Goal: Task Accomplishment & Management: Complete application form

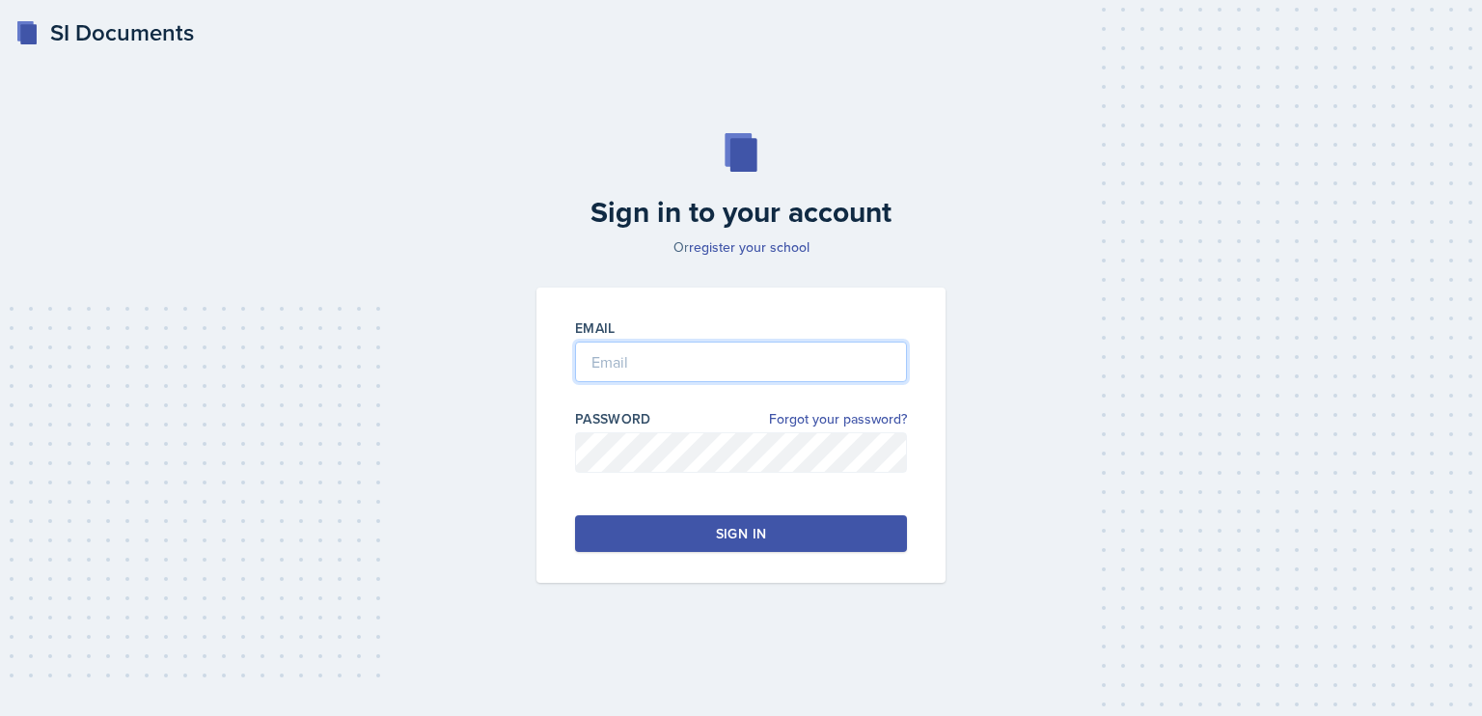
click at [702, 371] on input "email" at bounding box center [741, 362] width 332 height 41
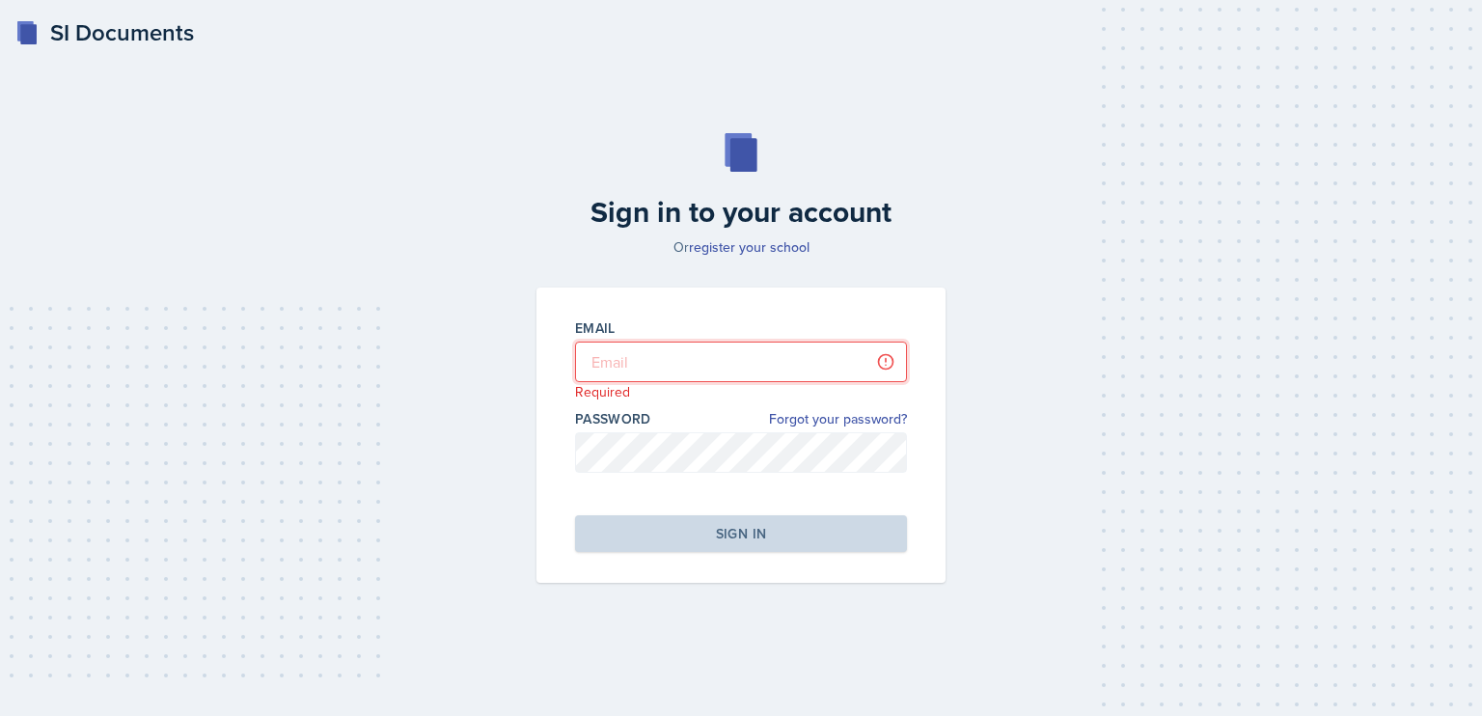
type input "[PERSON_NAME][EMAIL_ADDRESS][DOMAIN_NAME]"
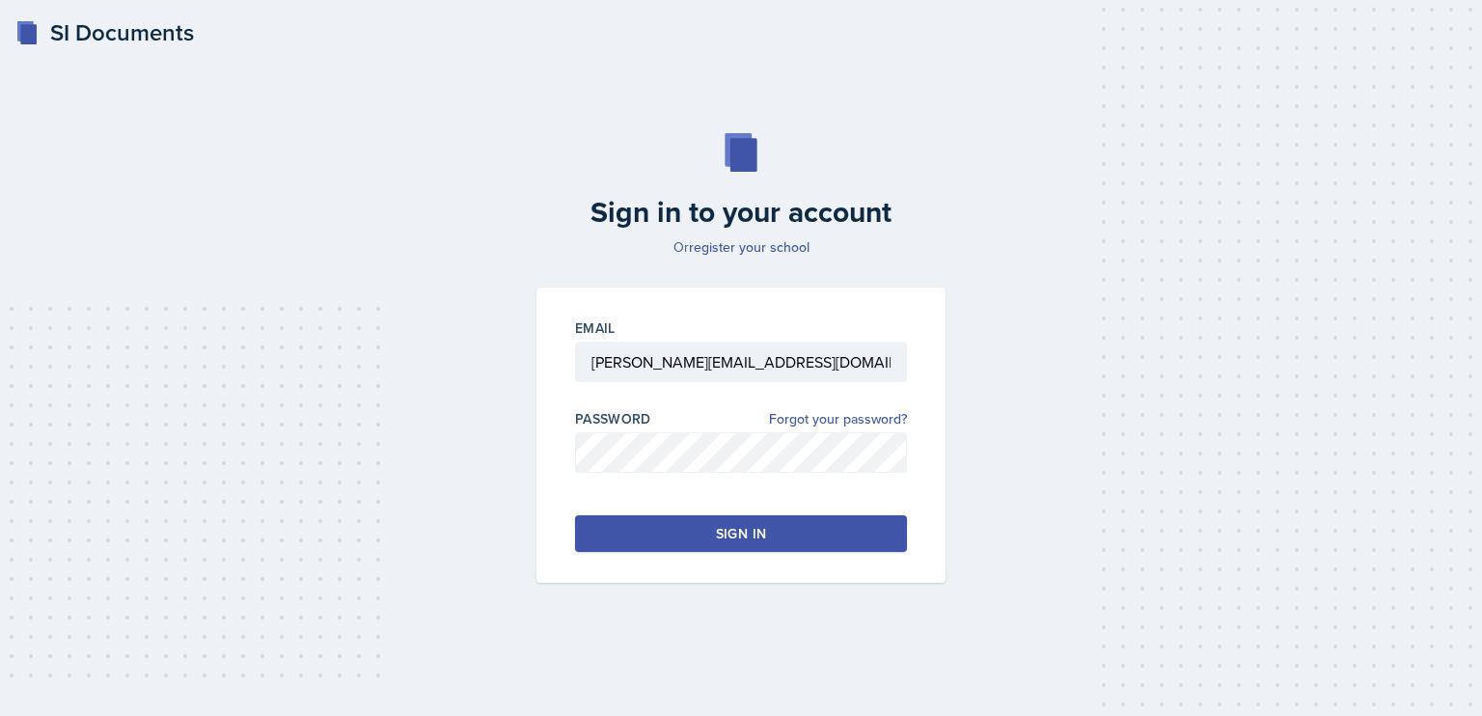
click at [753, 524] on div "Sign in" at bounding box center [741, 533] width 50 height 19
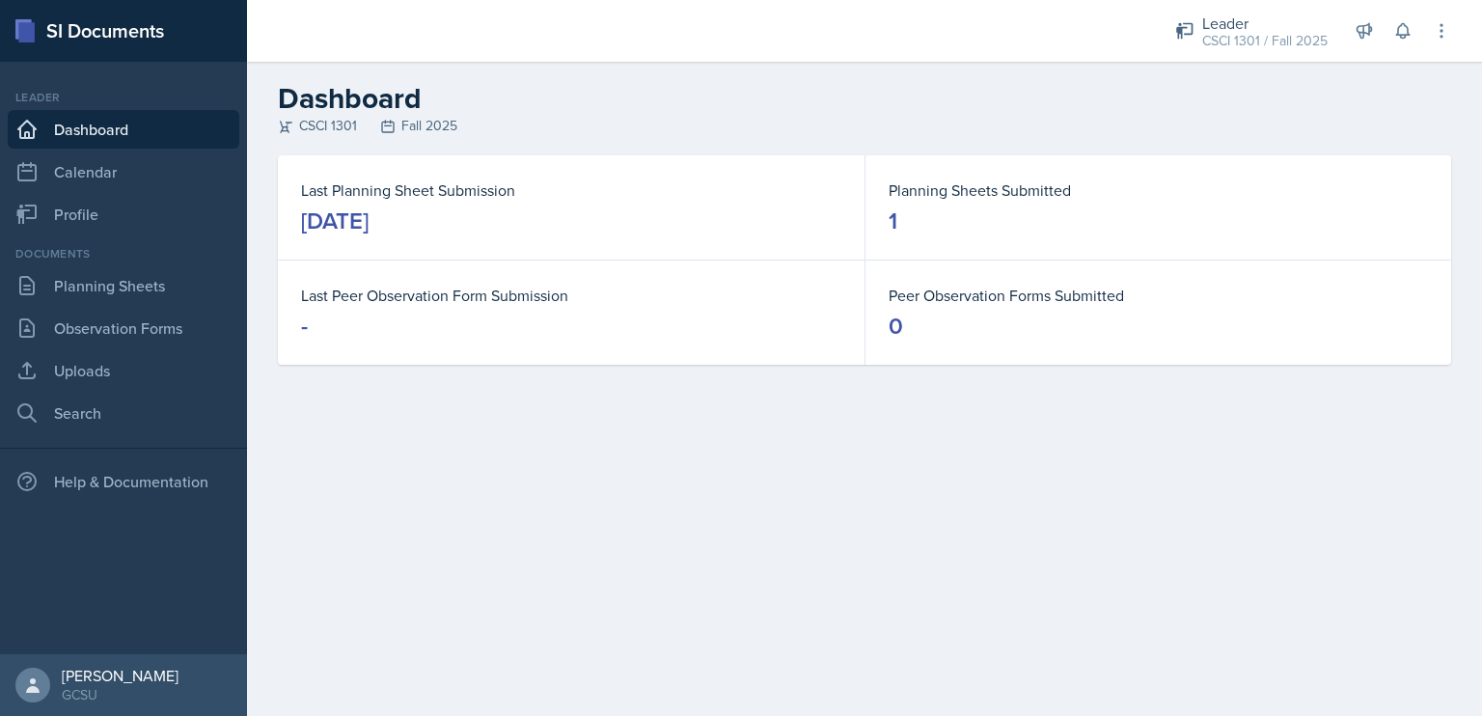
click at [369, 223] on div "[DATE]" at bounding box center [335, 221] width 68 height 31
click at [895, 223] on div "1" at bounding box center [893, 221] width 9 height 31
click at [369, 227] on div "[DATE]" at bounding box center [335, 221] width 68 height 31
click at [154, 294] on link "Planning Sheets" at bounding box center [124, 285] width 232 height 39
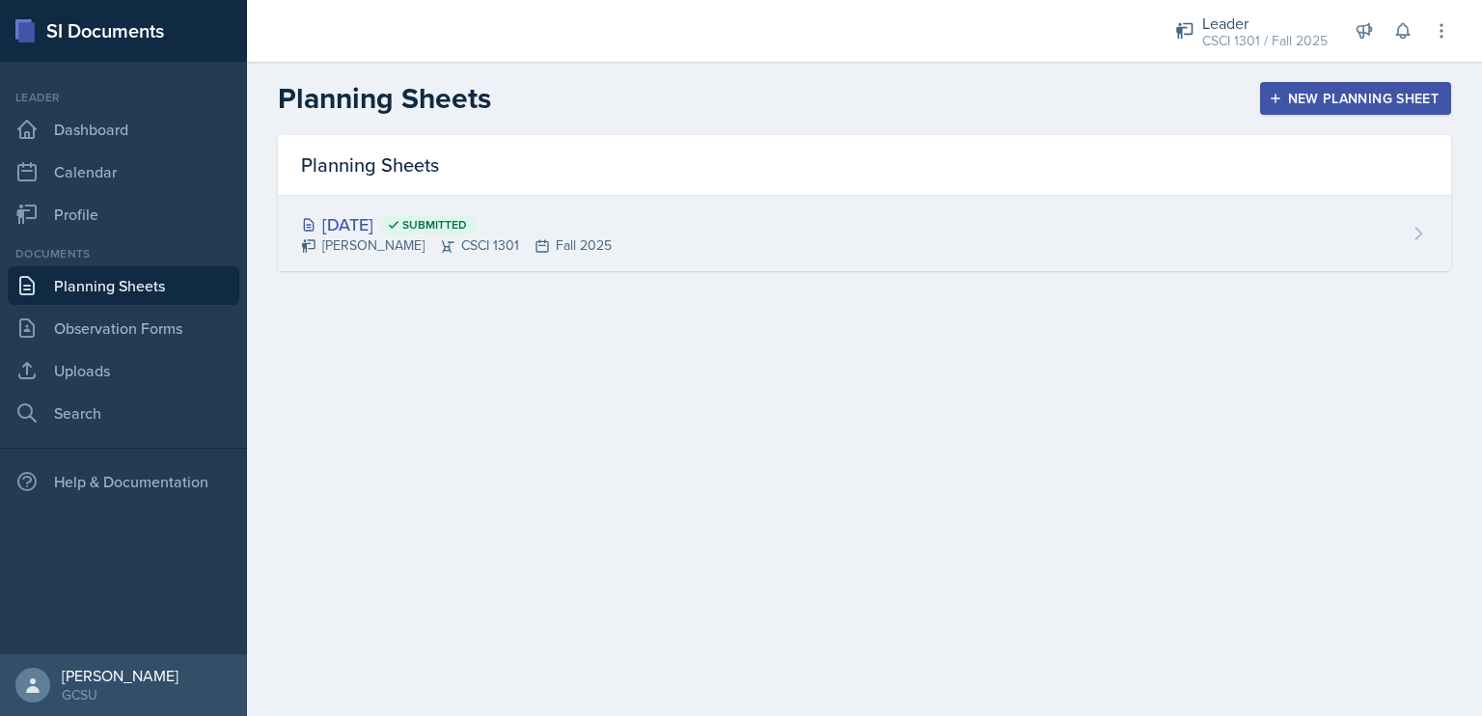
click at [390, 219] on div "[DATE] Submitted" at bounding box center [456, 224] width 311 height 26
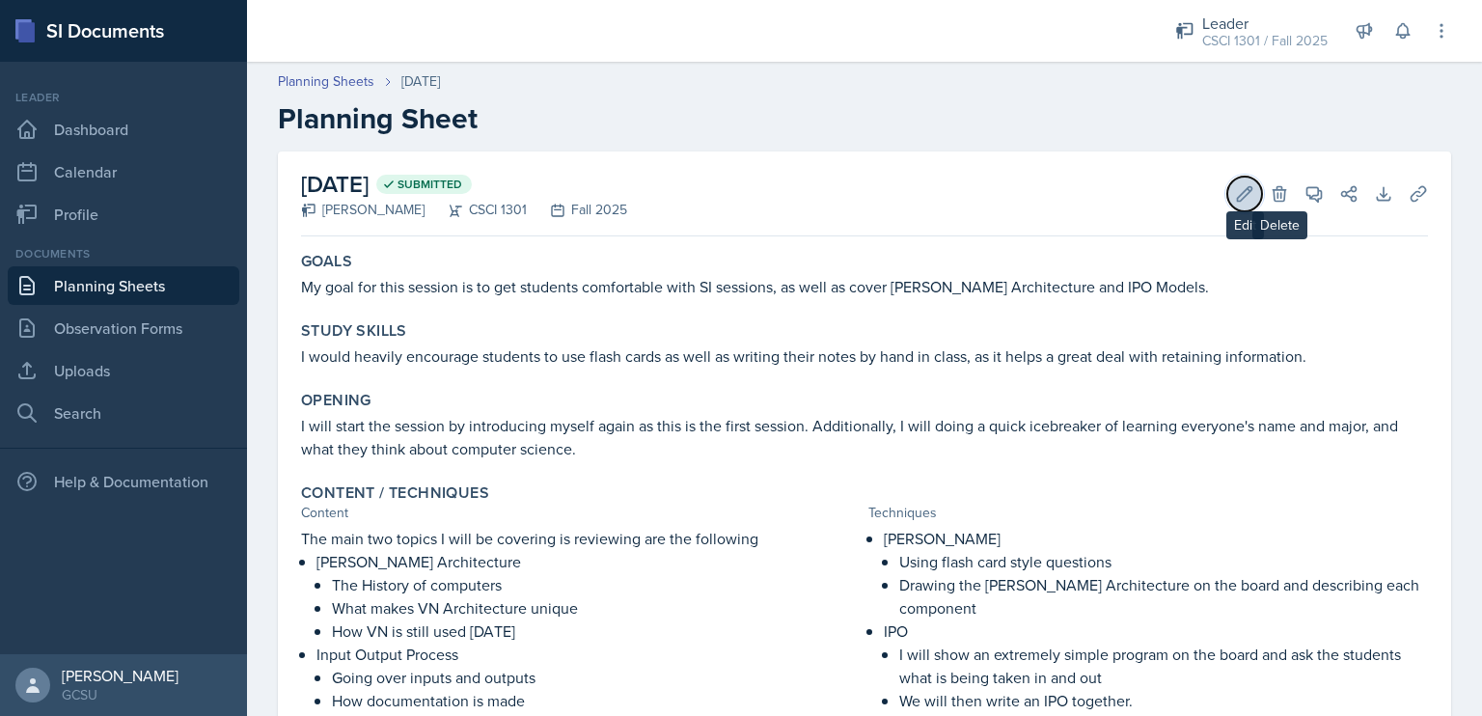
click at [1238, 191] on icon at bounding box center [1245, 193] width 14 height 14
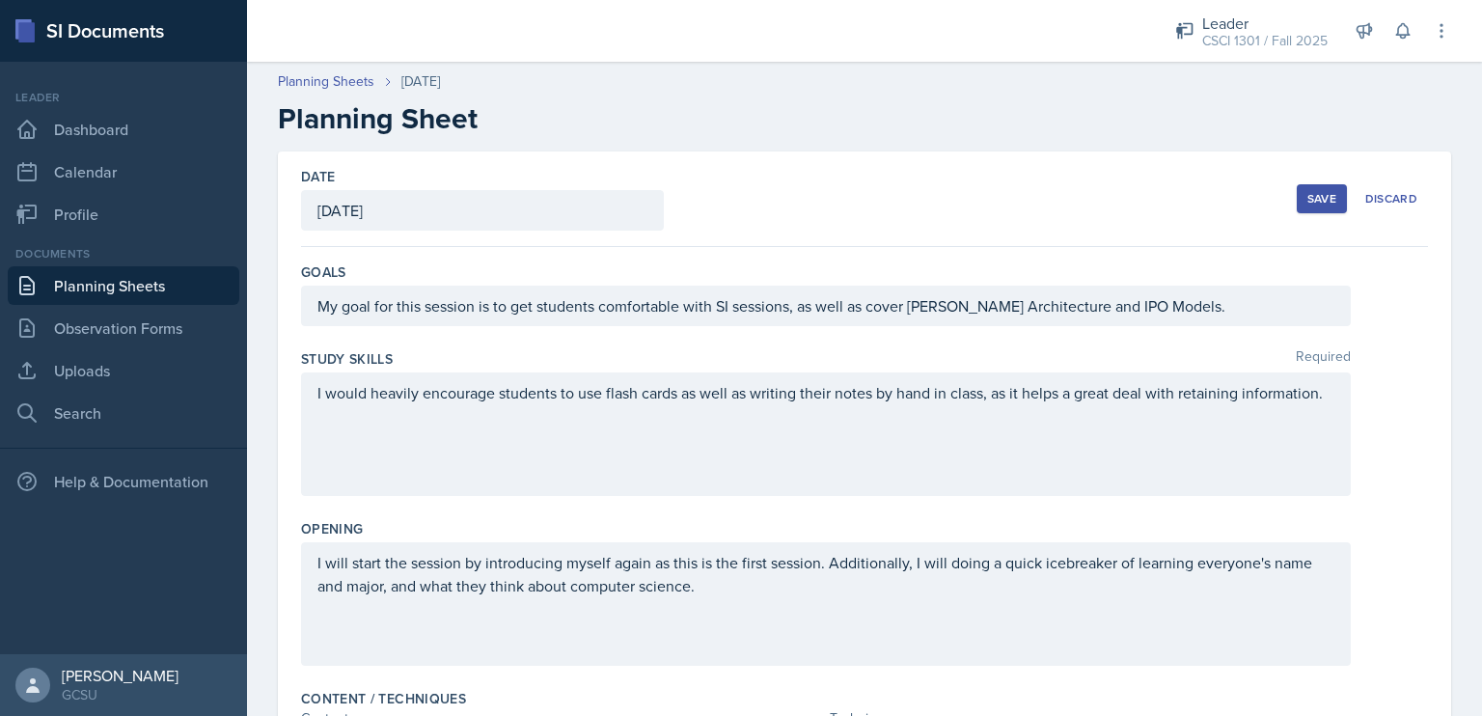
scroll to position [671, 0]
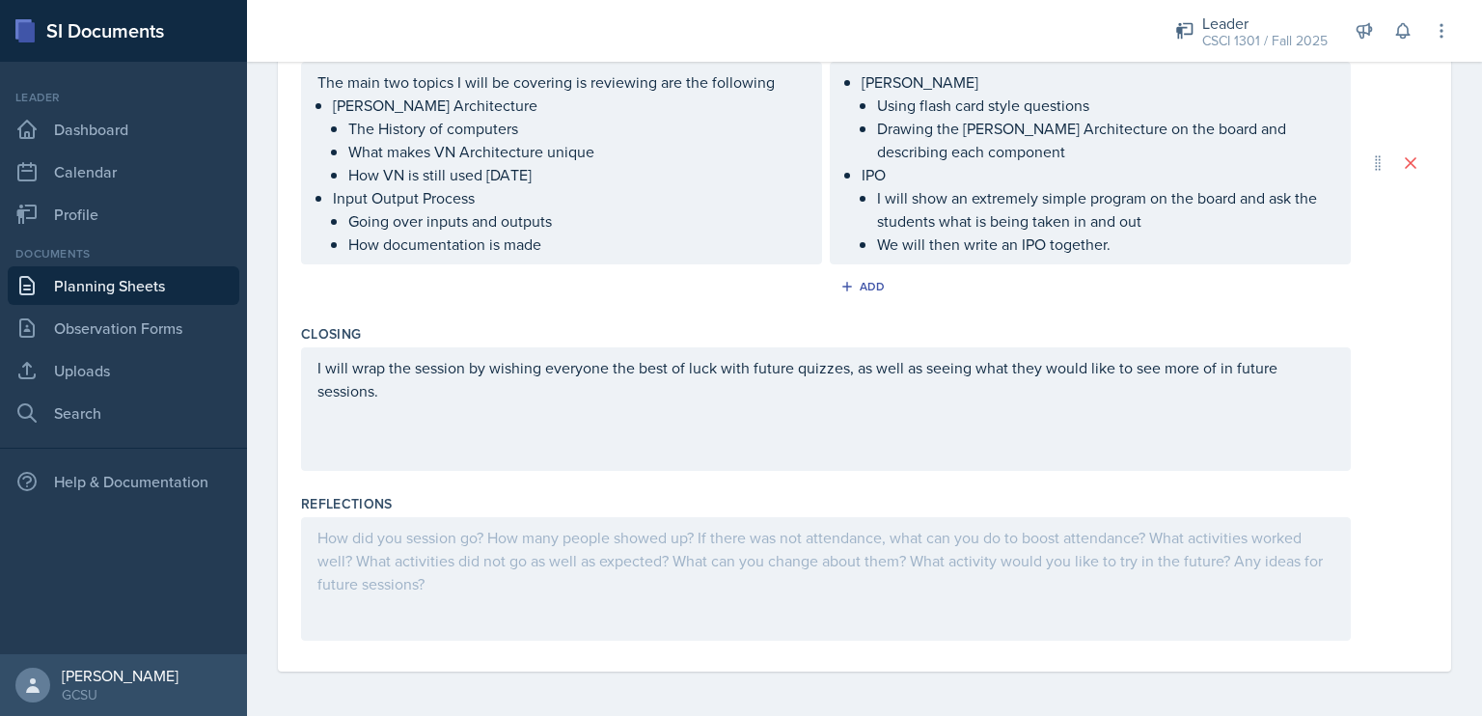
click at [633, 553] on div at bounding box center [826, 579] width 1050 height 124
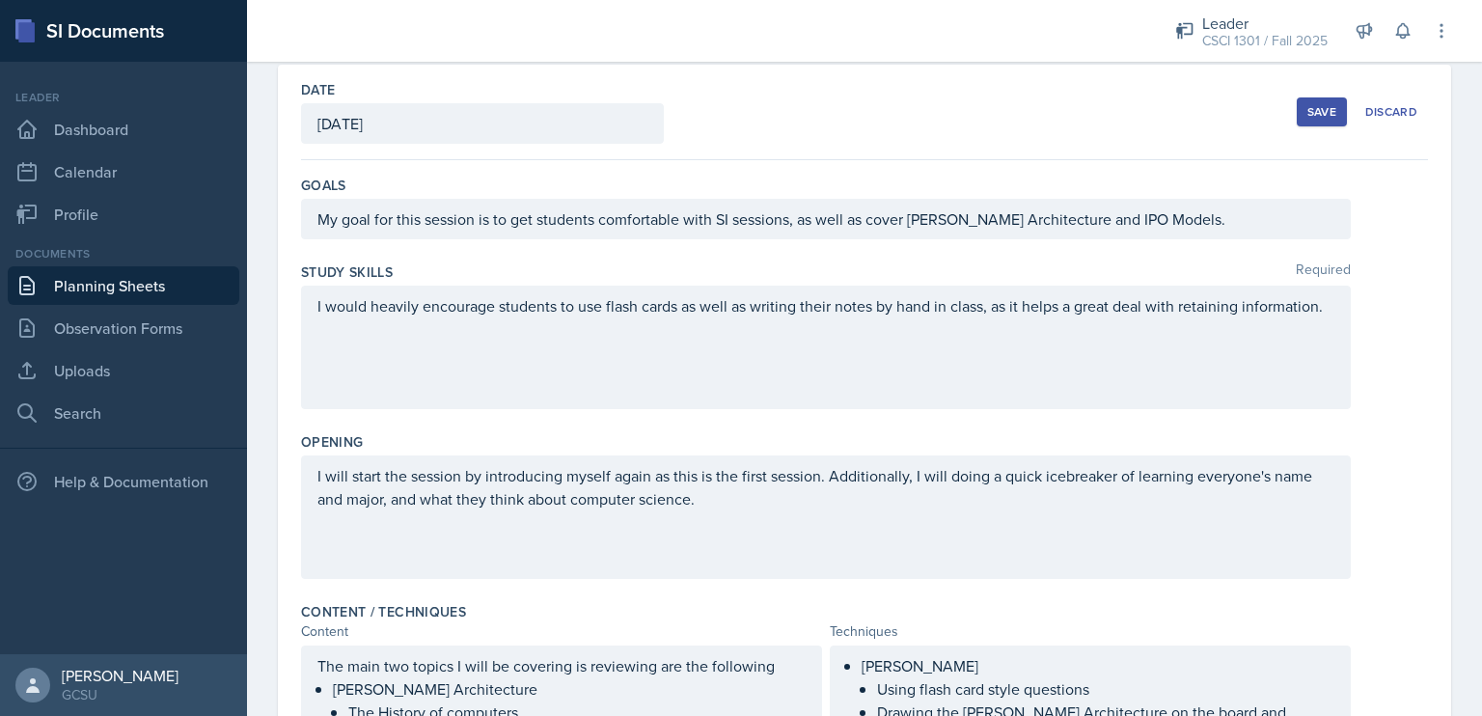
scroll to position [48, 0]
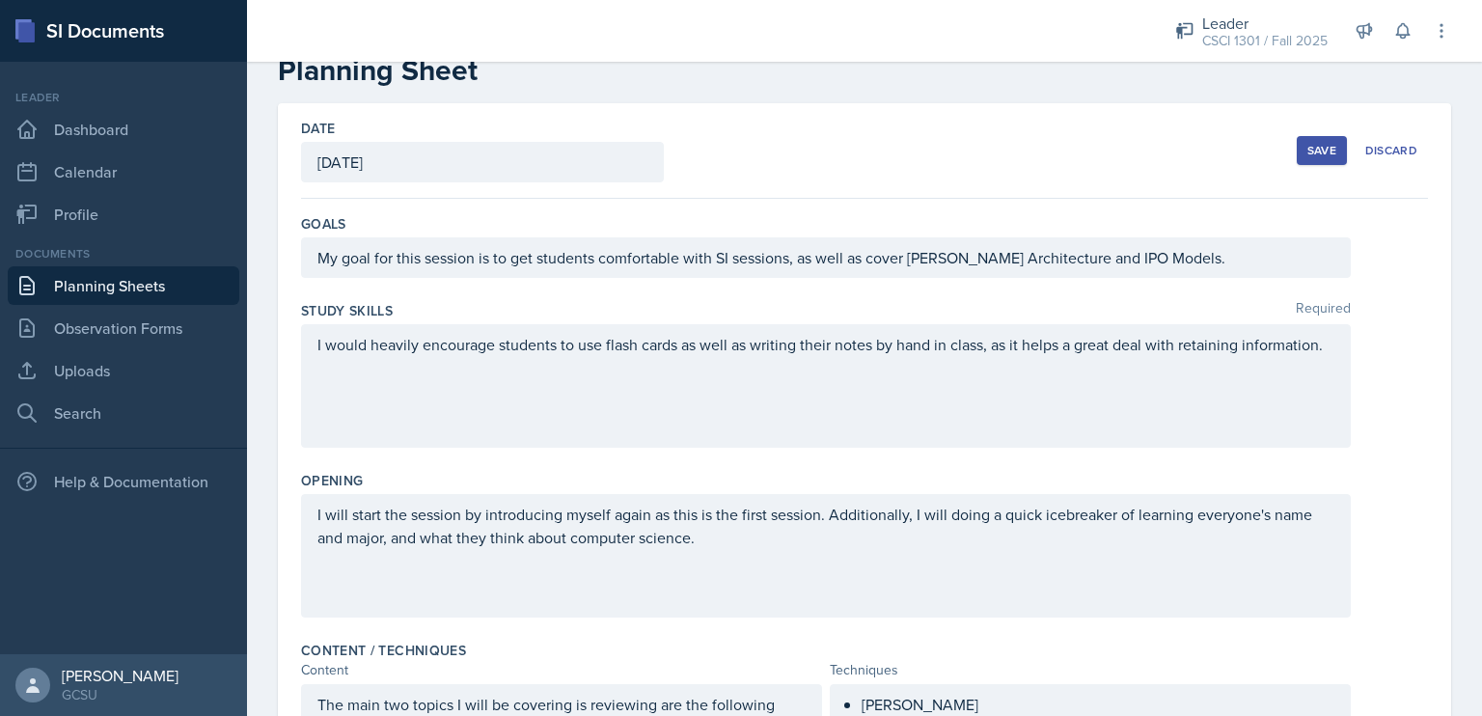
click at [1318, 159] on button "Save" at bounding box center [1322, 150] width 50 height 29
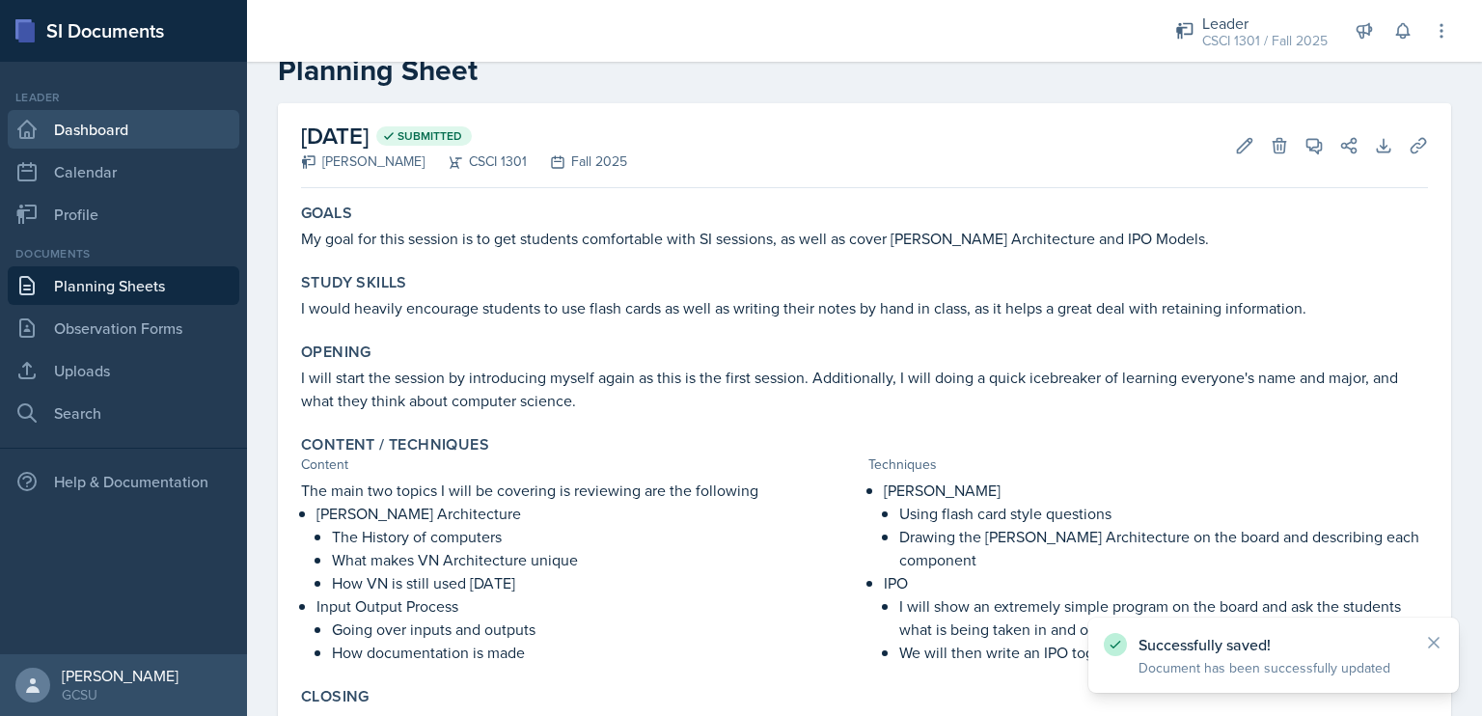
click at [140, 132] on link "Dashboard" at bounding box center [124, 129] width 232 height 39
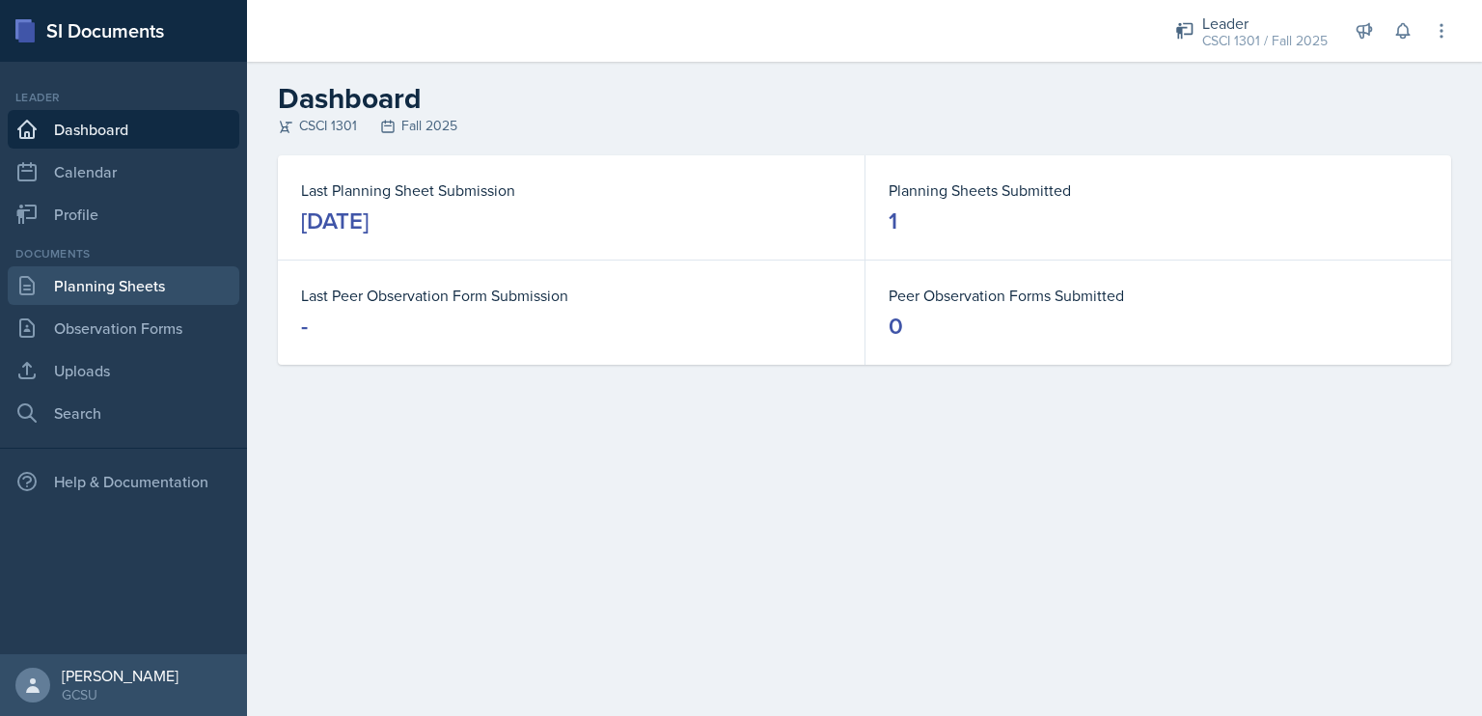
click at [128, 284] on link "Planning Sheets" at bounding box center [124, 285] width 232 height 39
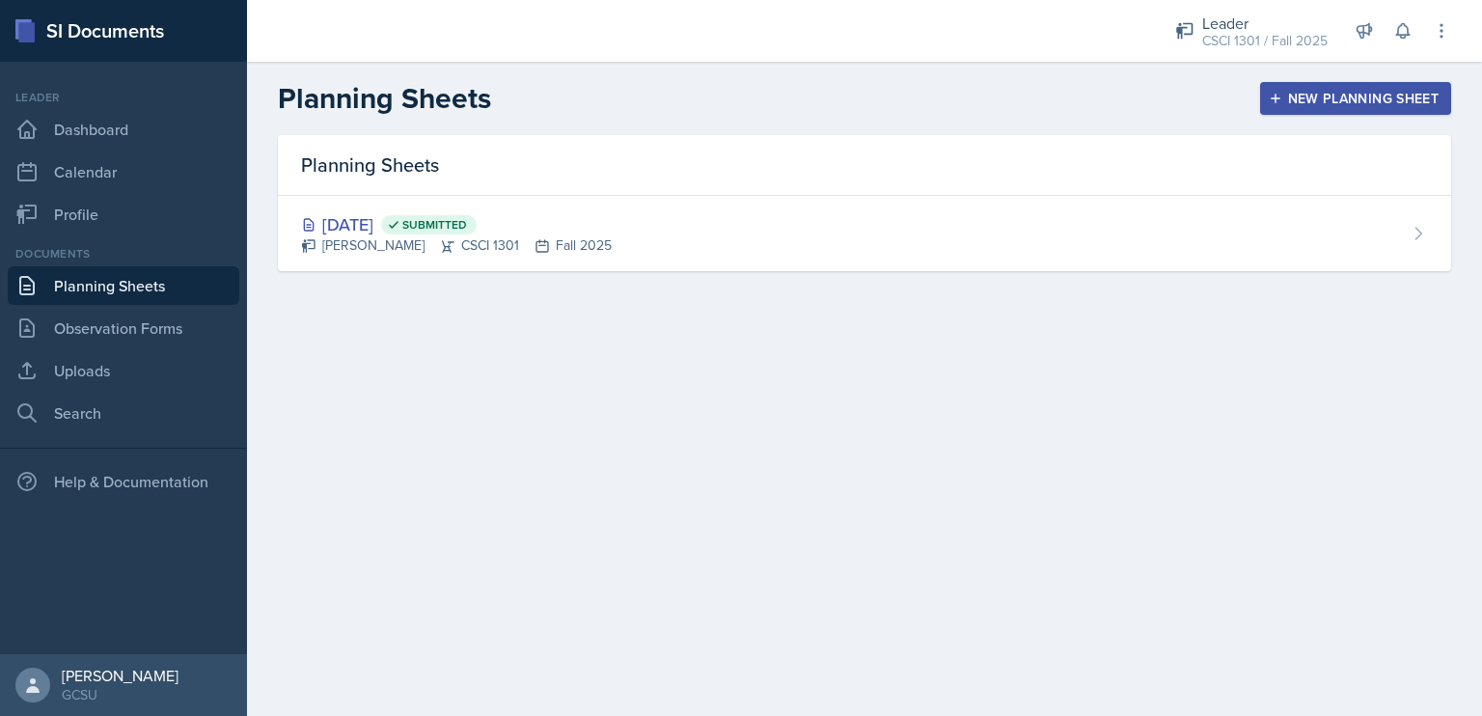
click at [1292, 106] on div "New Planning Sheet" at bounding box center [1356, 98] width 166 height 15
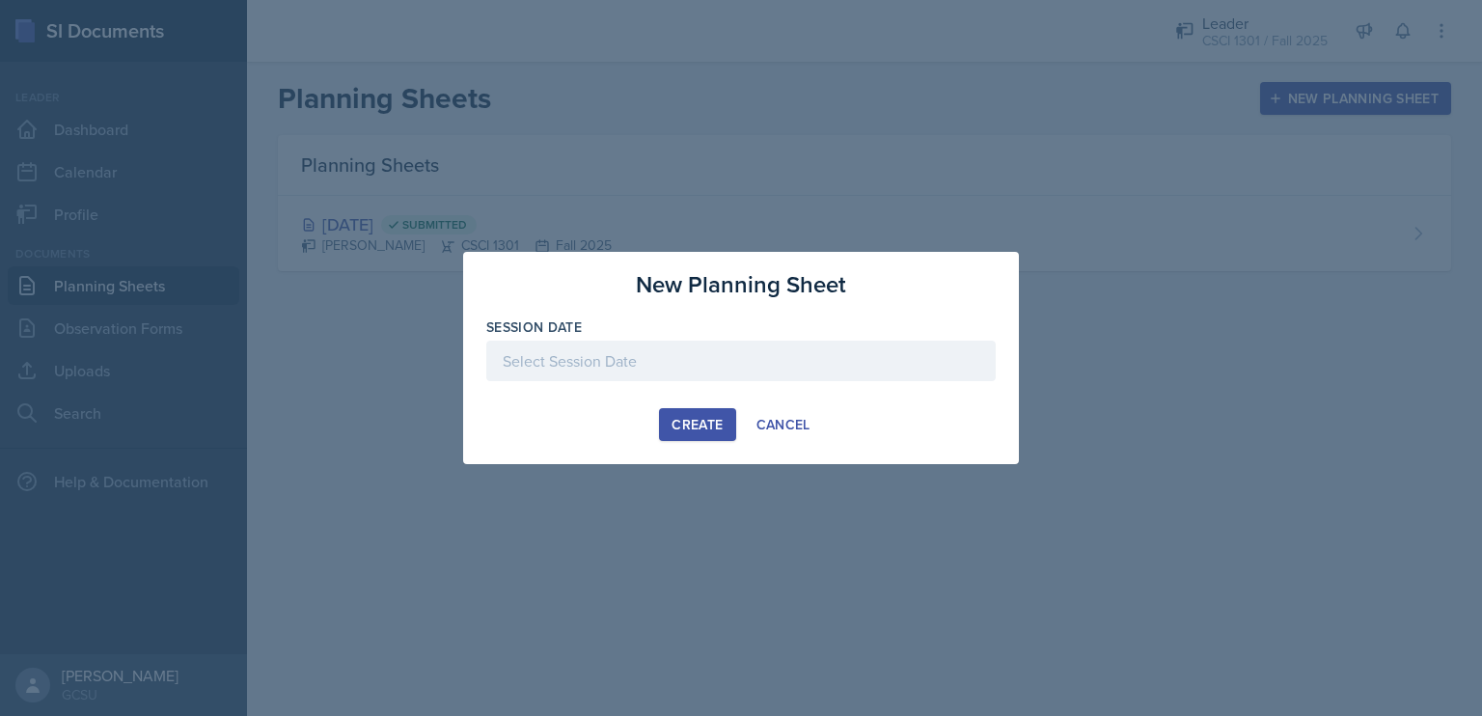
click at [834, 358] on div at bounding box center [740, 361] width 509 height 41
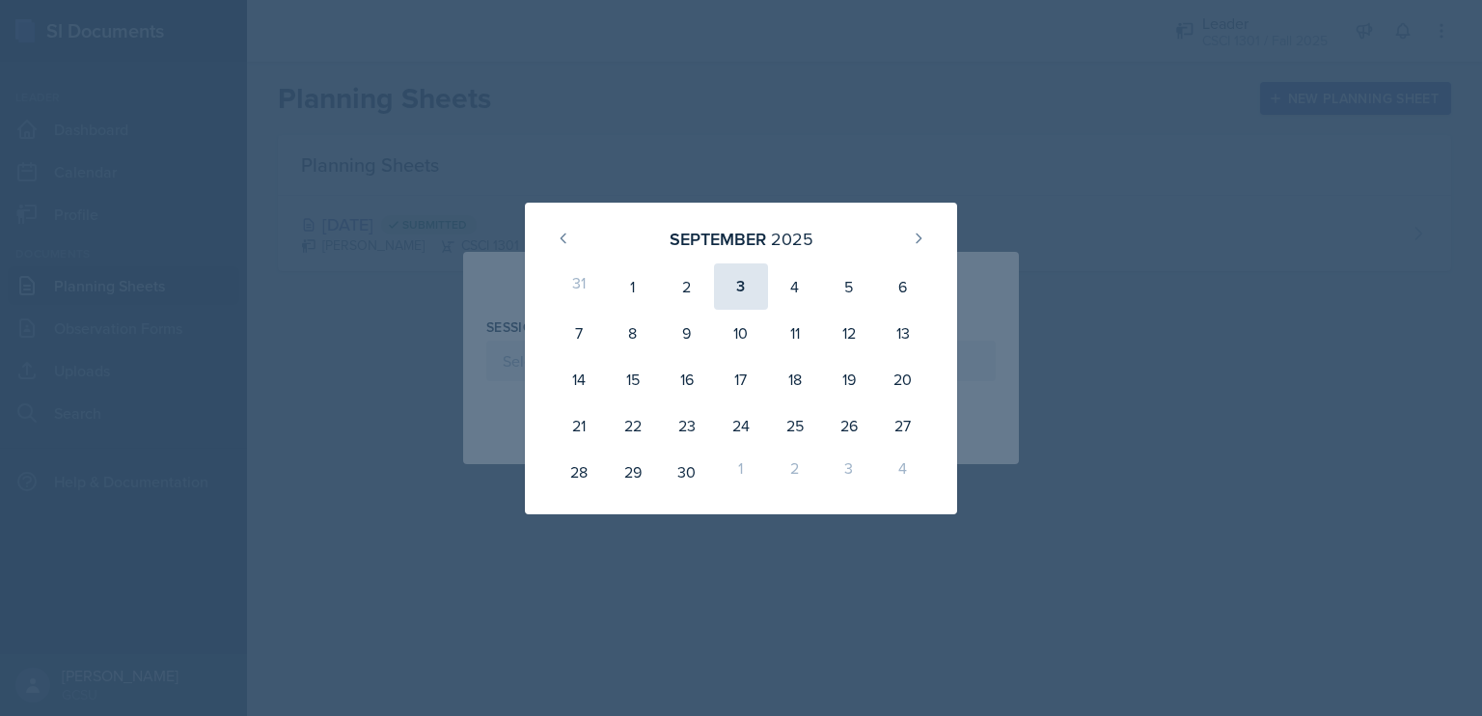
click at [728, 303] on div "3" at bounding box center [741, 286] width 54 height 46
type input "[DATE]"
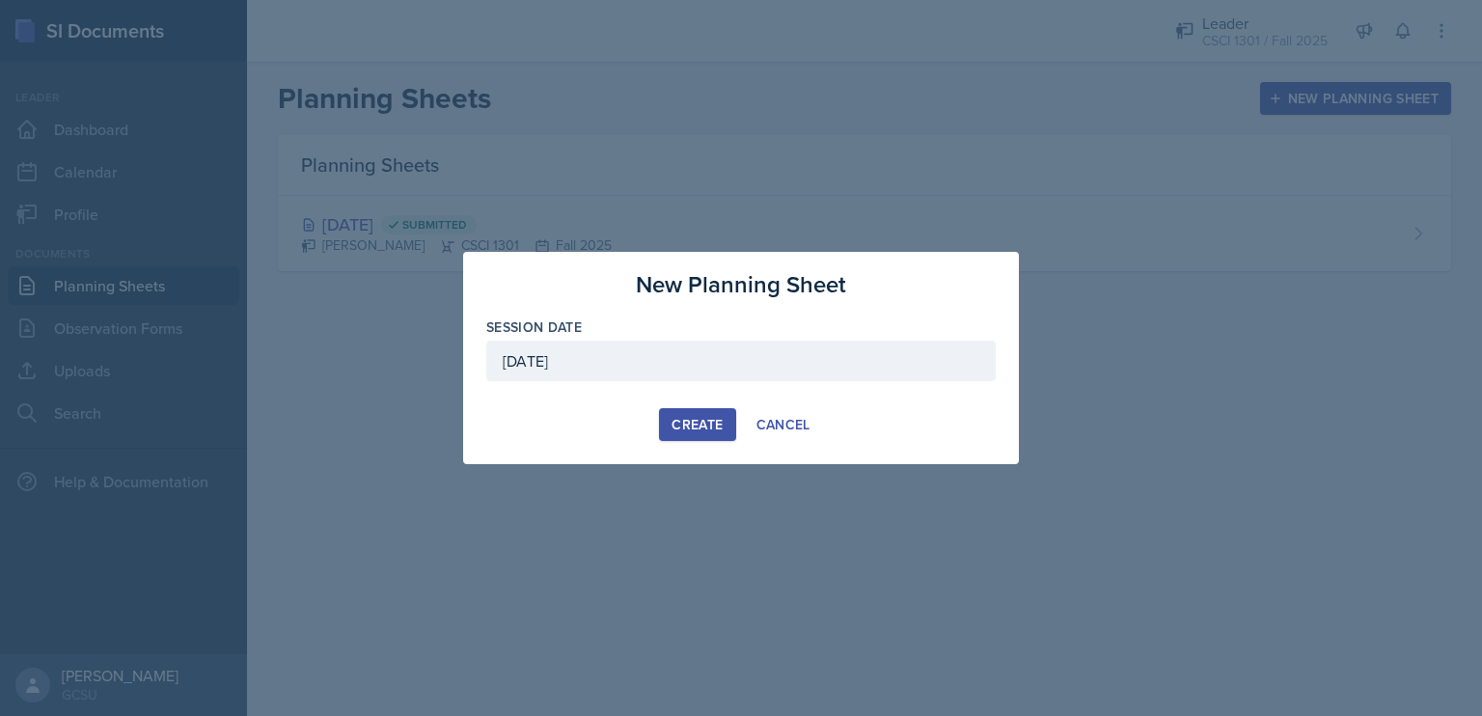
click at [688, 437] on button "Create" at bounding box center [697, 424] width 76 height 33
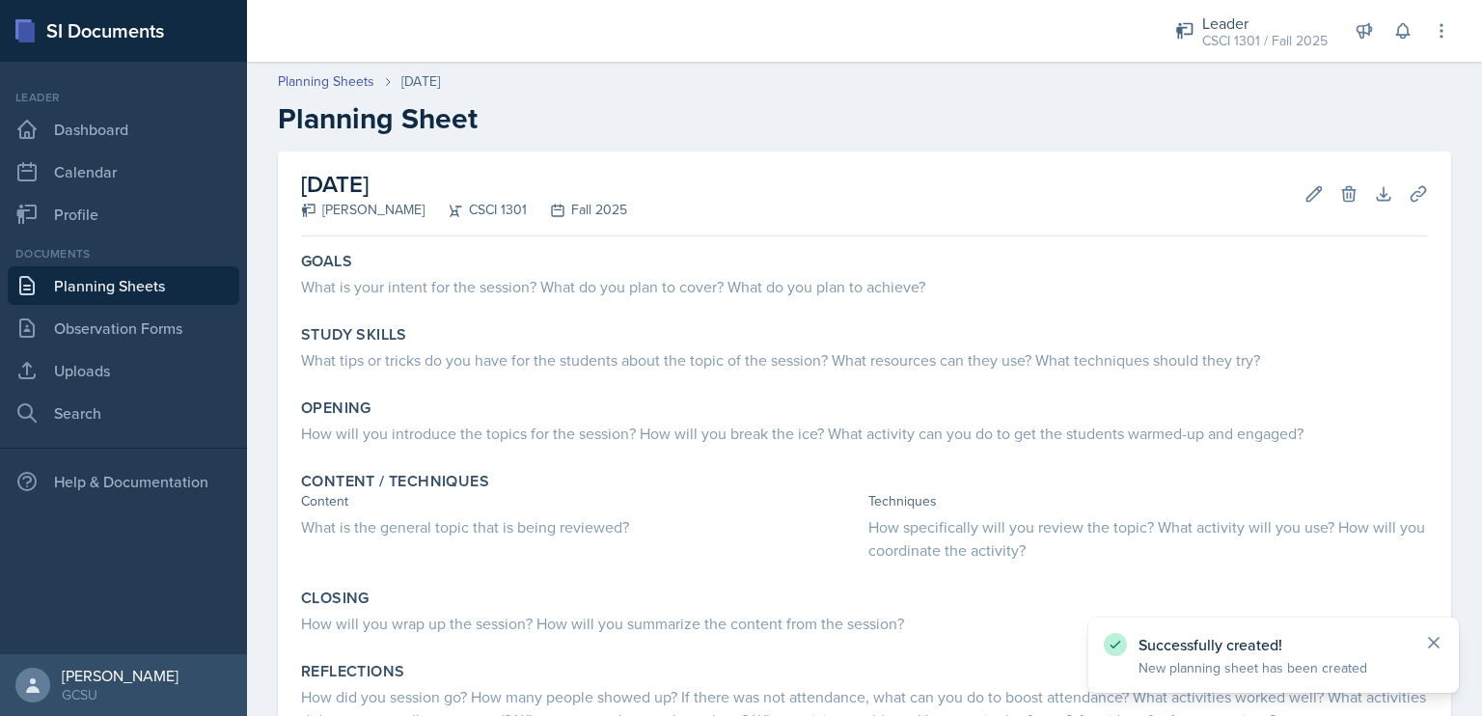
click at [1436, 643] on icon at bounding box center [1433, 642] width 19 height 19
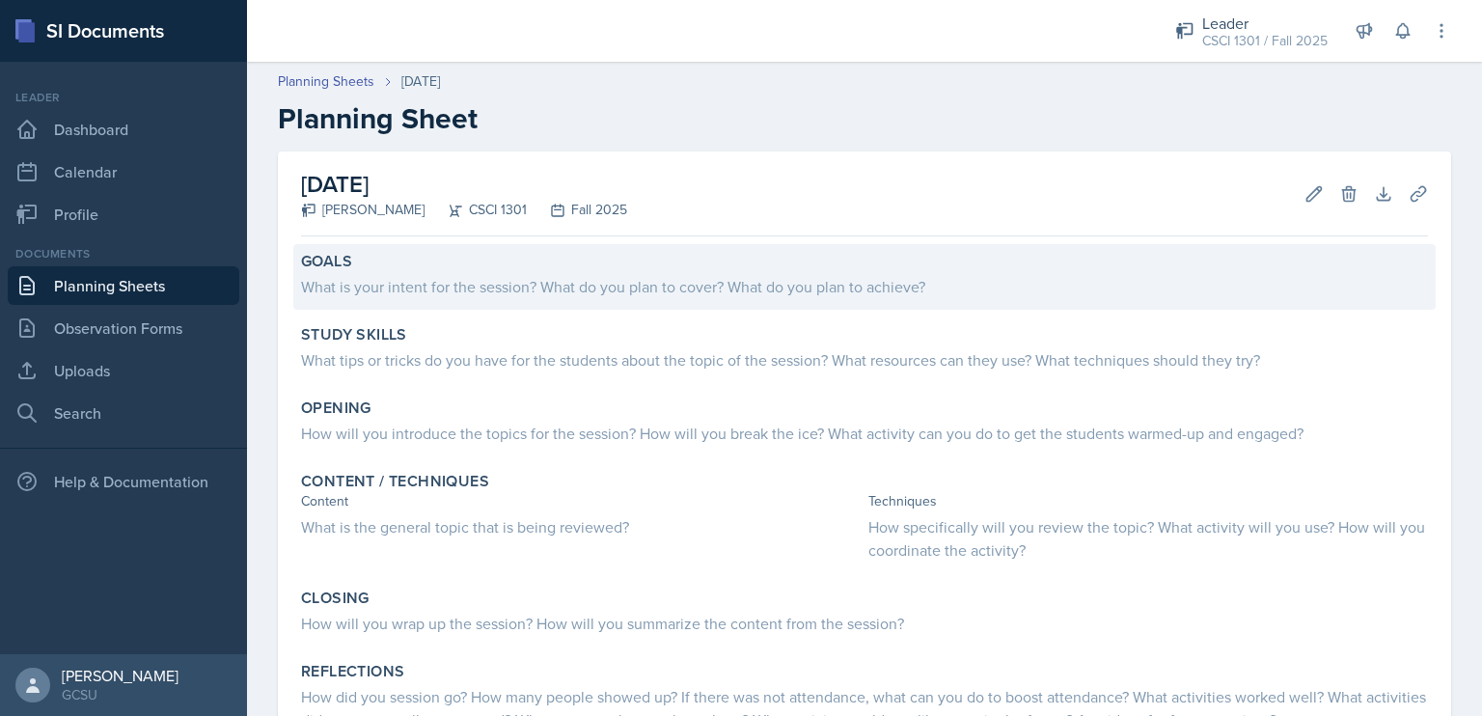
click at [623, 285] on div "What is your intent for the session? What do you plan to cover? What do you pla…" at bounding box center [864, 286] width 1127 height 23
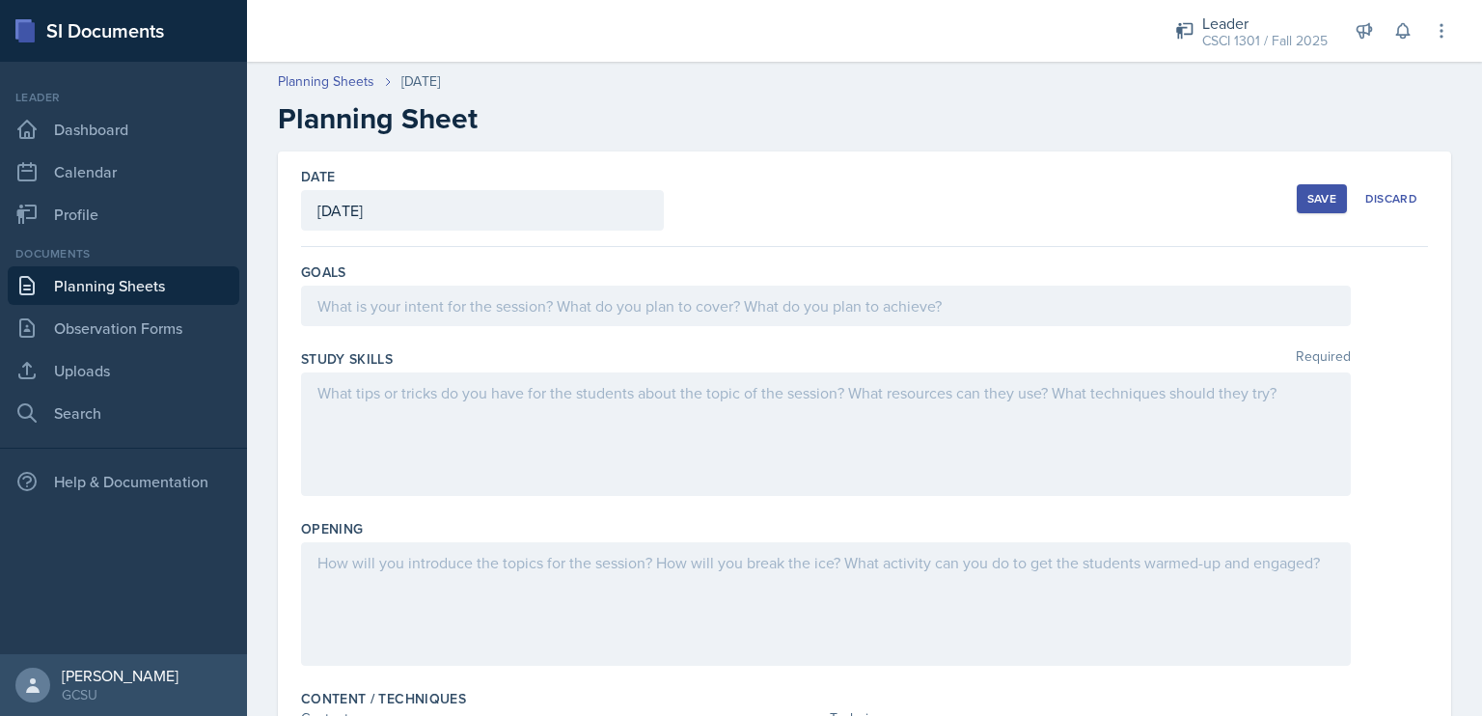
click at [623, 286] on div at bounding box center [826, 306] width 1050 height 41
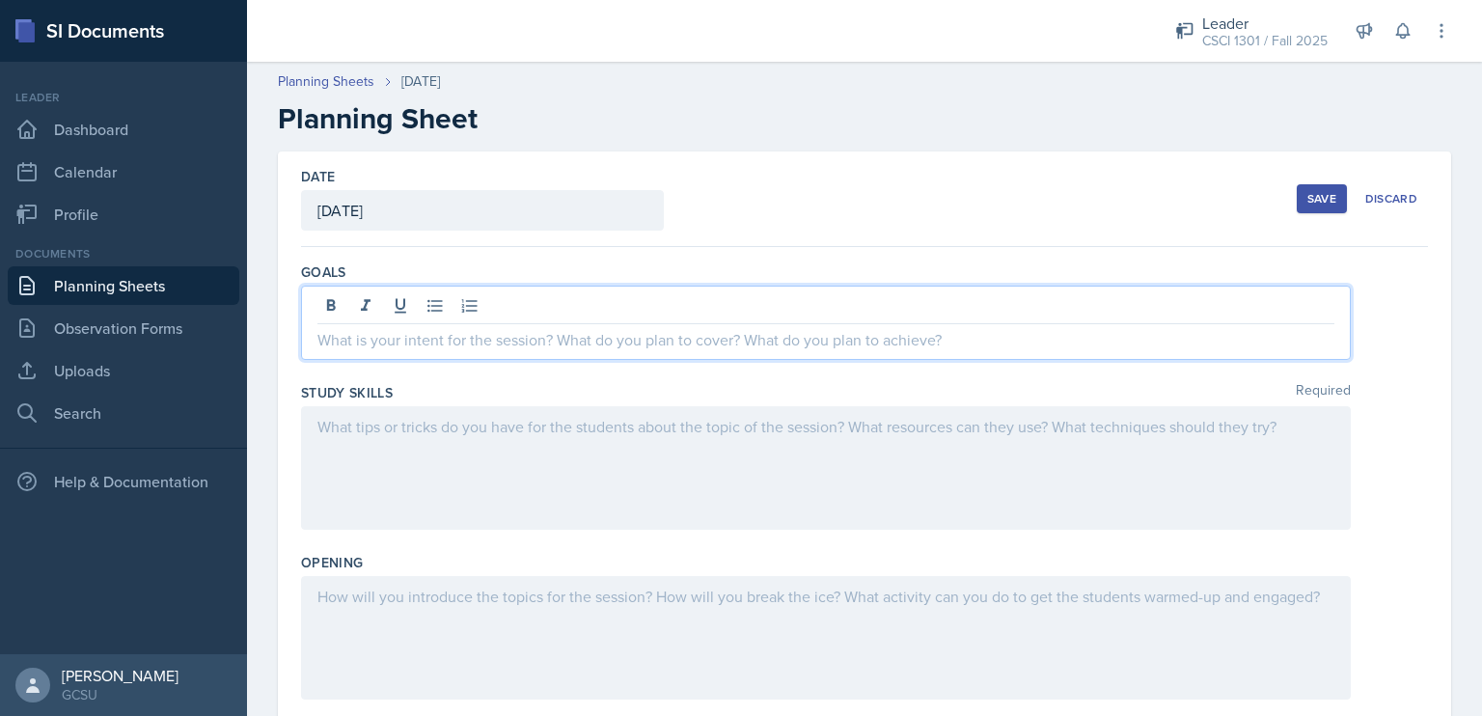
click at [633, 338] on p at bounding box center [825, 339] width 1017 height 23
click at [675, 339] on p "My goal for this session is for students to" at bounding box center [825, 339] width 1017 height 23
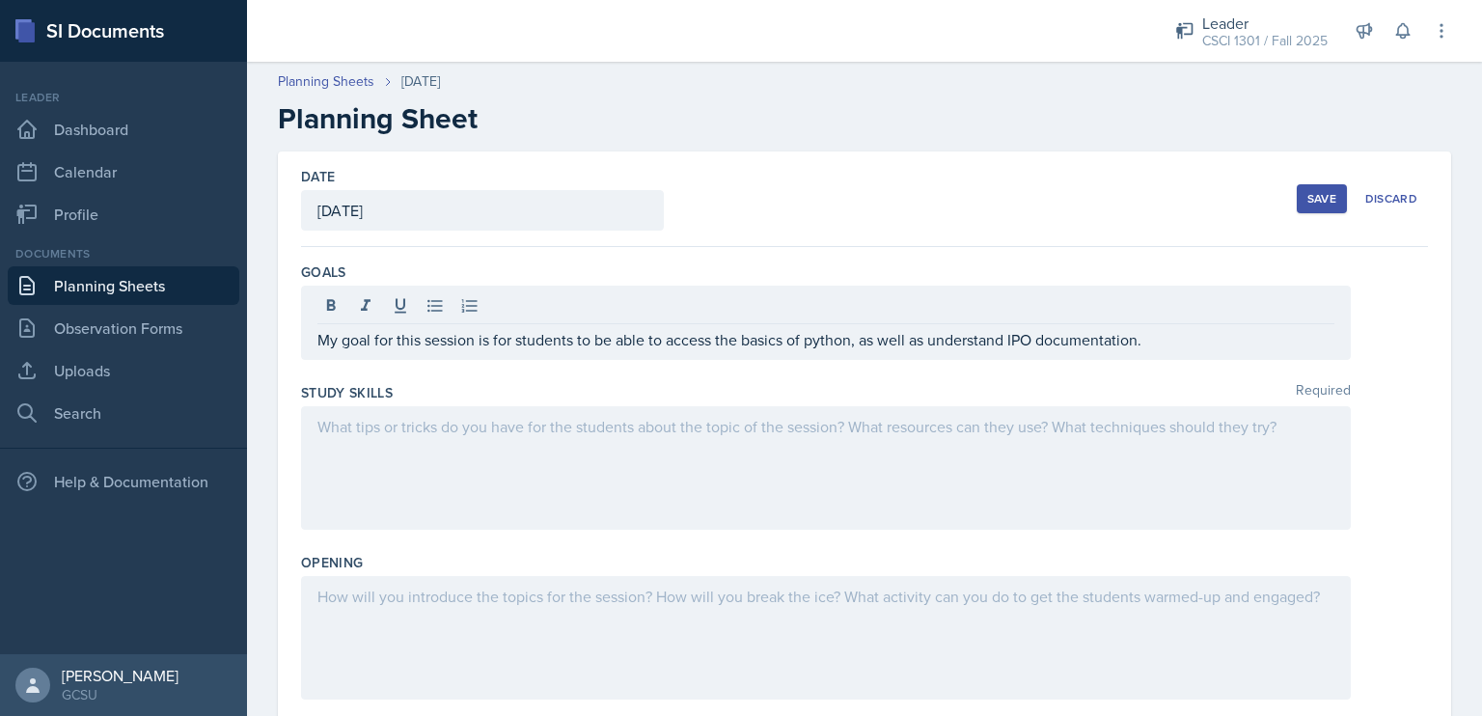
drag, startPoint x: 885, startPoint y: 471, endPoint x: 764, endPoint y: 449, distance: 122.6
click at [764, 449] on div at bounding box center [826, 468] width 1050 height 124
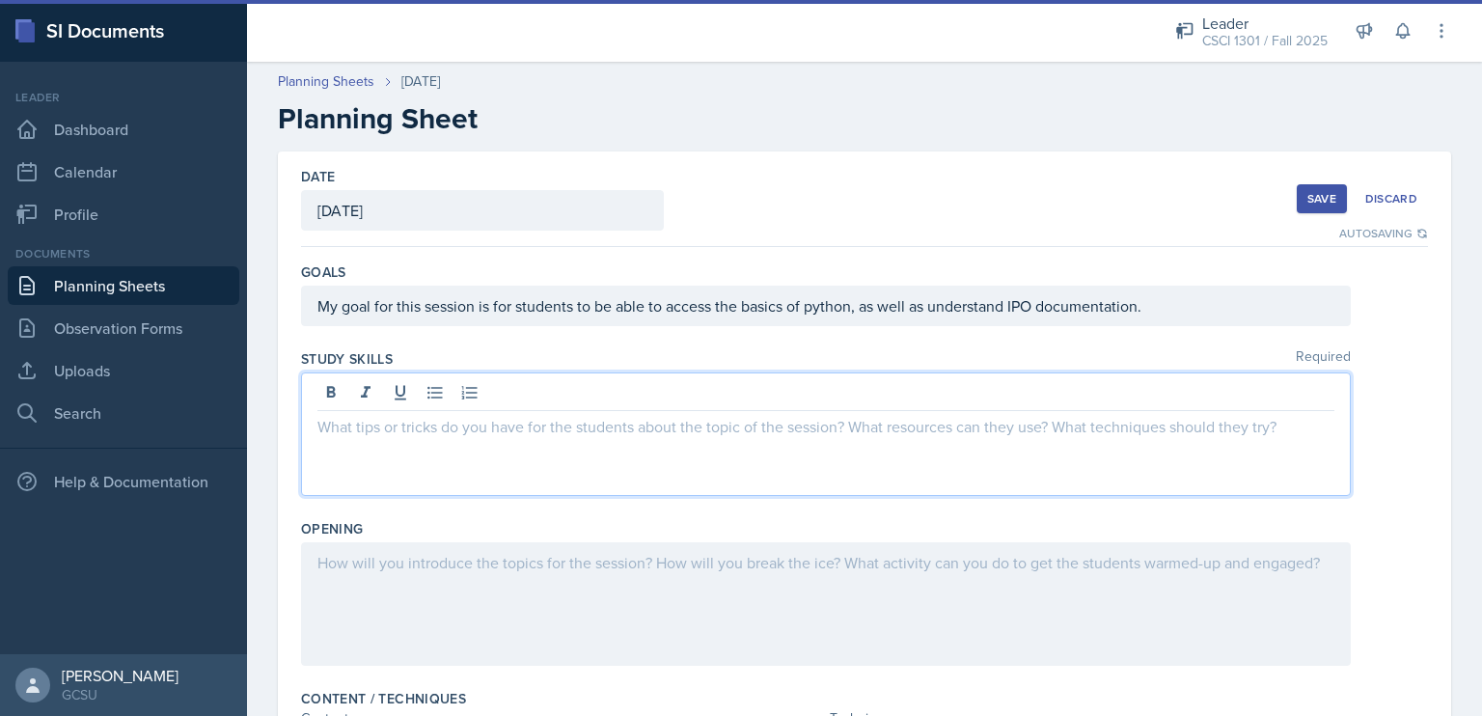
paste div
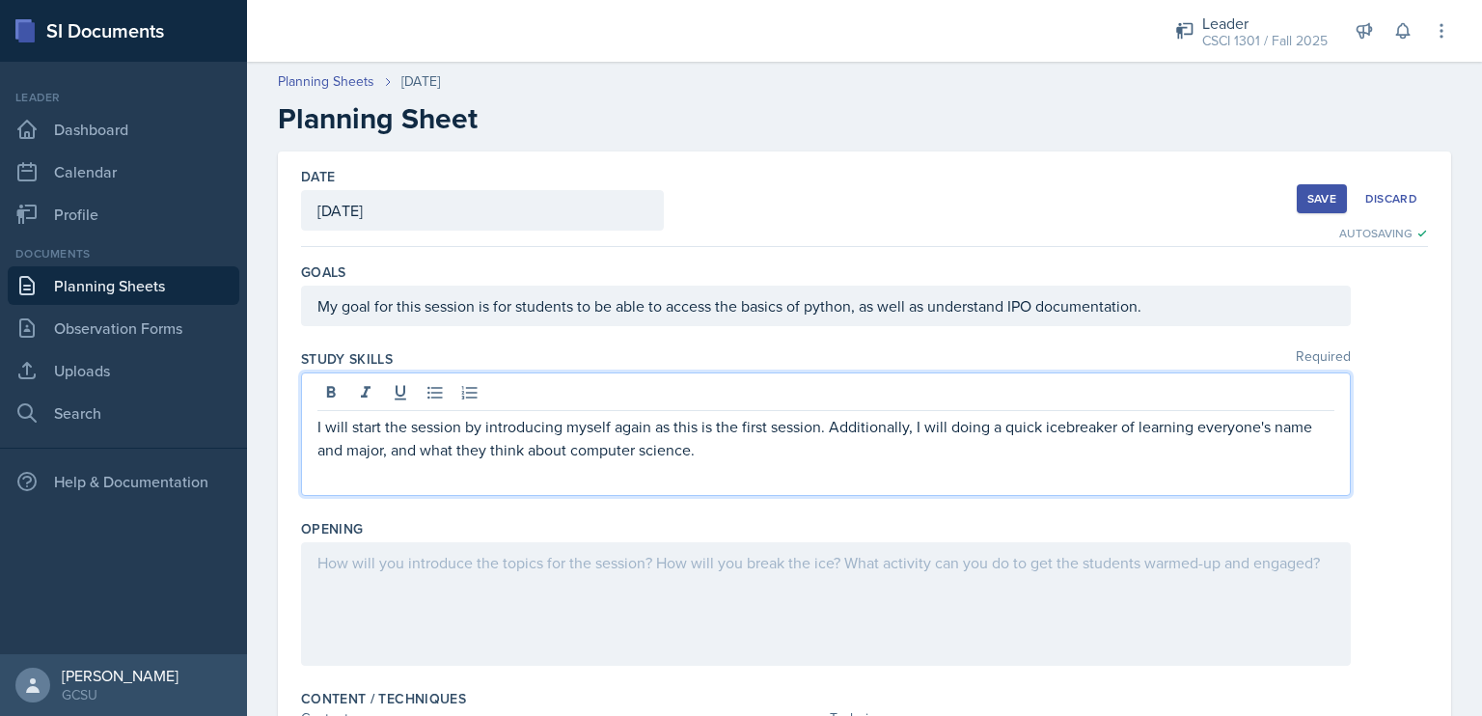
click at [822, 426] on p "I will start the session by introducing myself again as this is the first sessi…" at bounding box center [825, 438] width 1017 height 46
click at [968, 559] on div at bounding box center [826, 604] width 1050 height 124
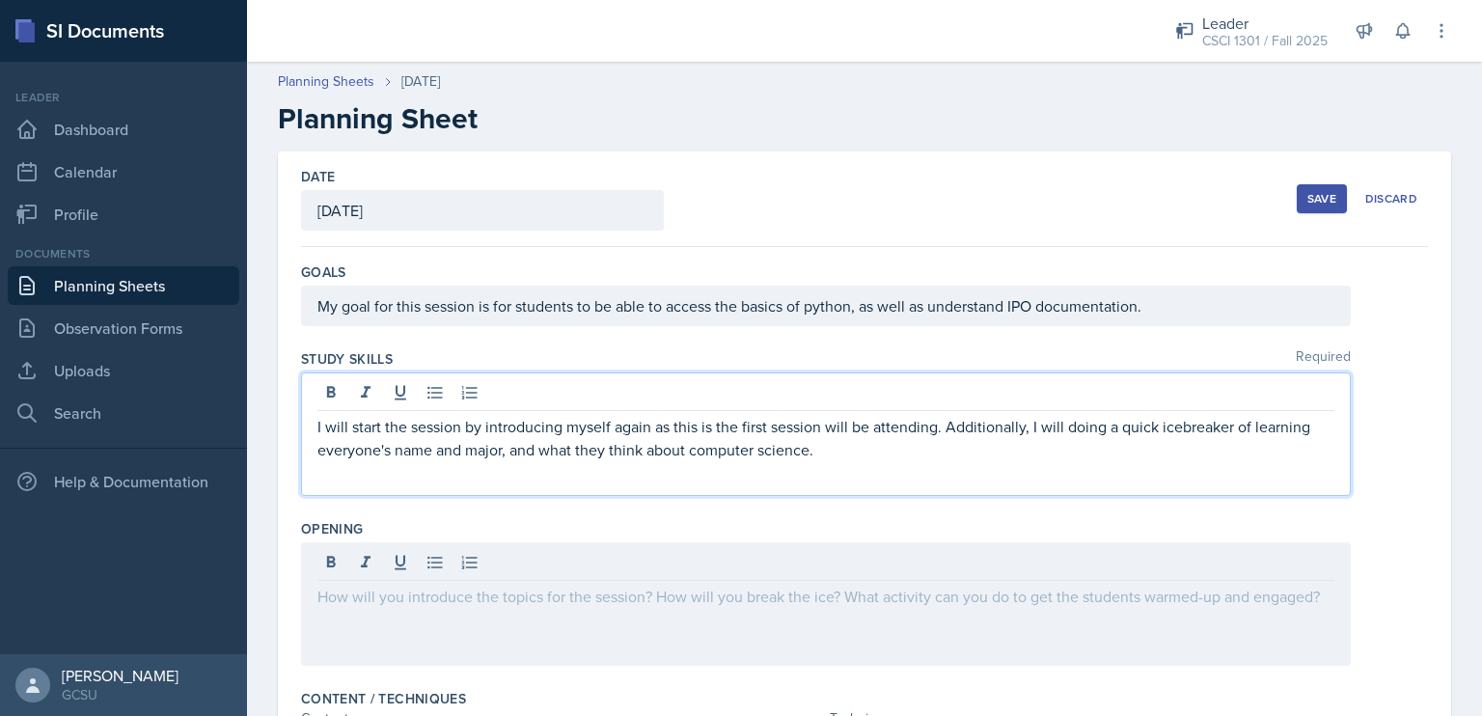
drag, startPoint x: 838, startPoint y: 414, endPoint x: 538, endPoint y: 444, distance: 301.6
click at [538, 444] on p "I will start the session by introducing myself again as this is the first sessi…" at bounding box center [825, 438] width 1017 height 46
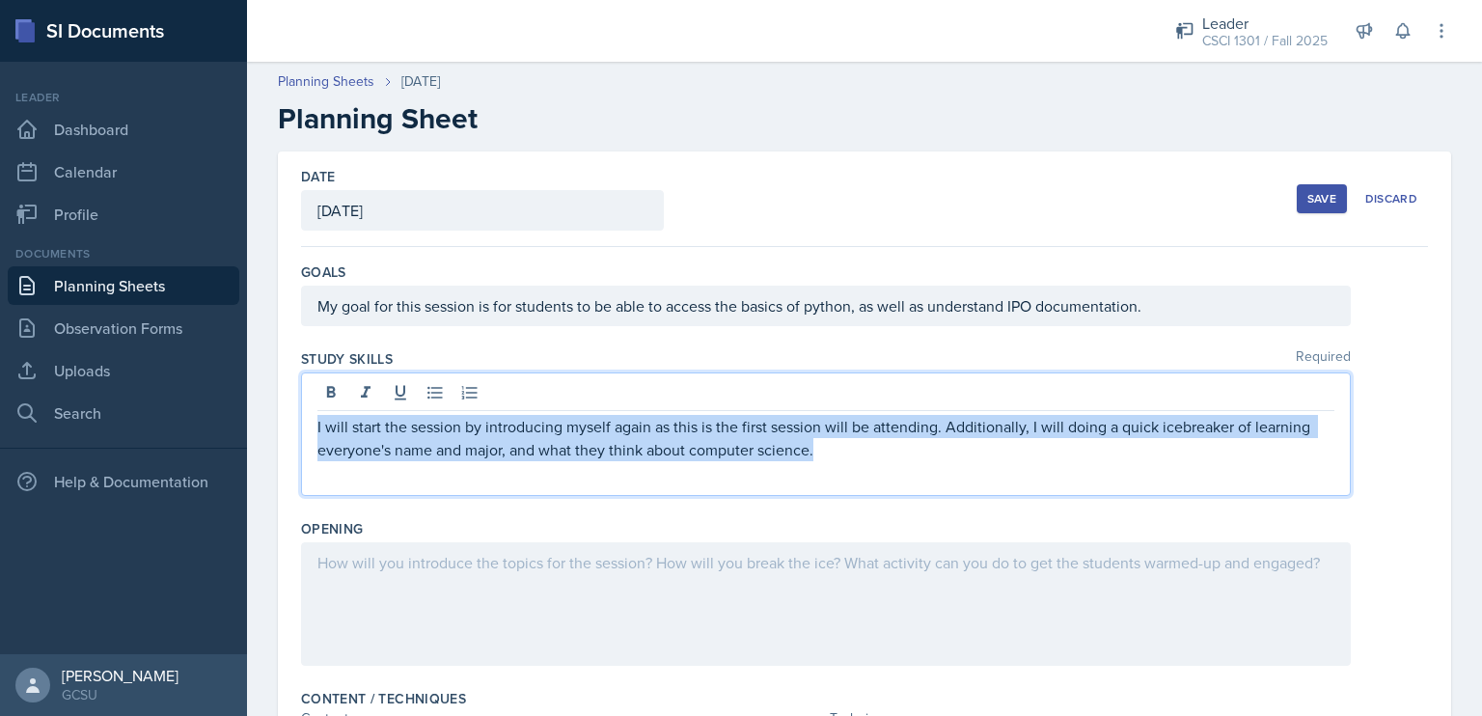
drag, startPoint x: 890, startPoint y: 454, endPoint x: 290, endPoint y: 427, distance: 599.8
click at [290, 427] on div "Date [DATE] [DATE] 31 1 2 3 4 5 6 7 8 9 10 11 12 13 14 15 16 17 18 19 20 21 22 …" at bounding box center [864, 707] width 1173 height 1112
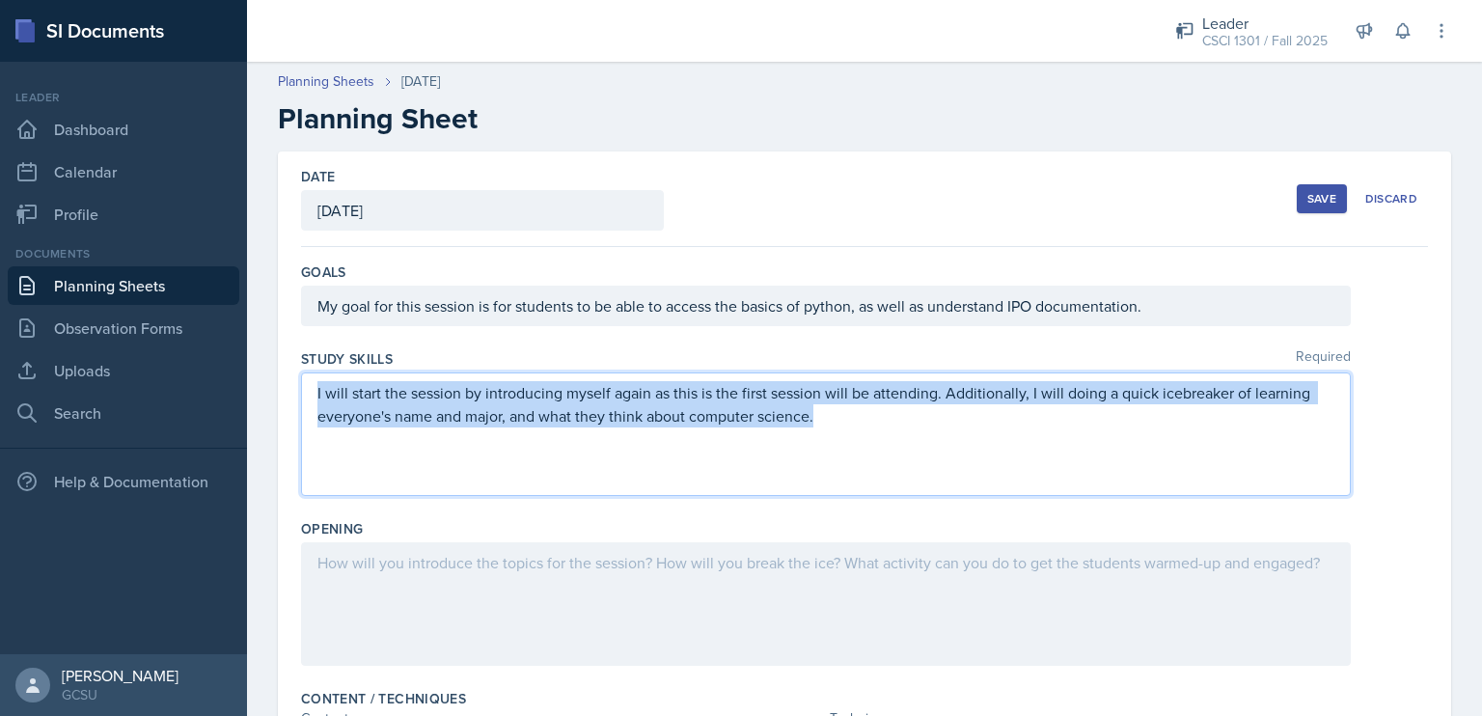
copy p "I will start the session by introducing myself again as this is the first sessi…"
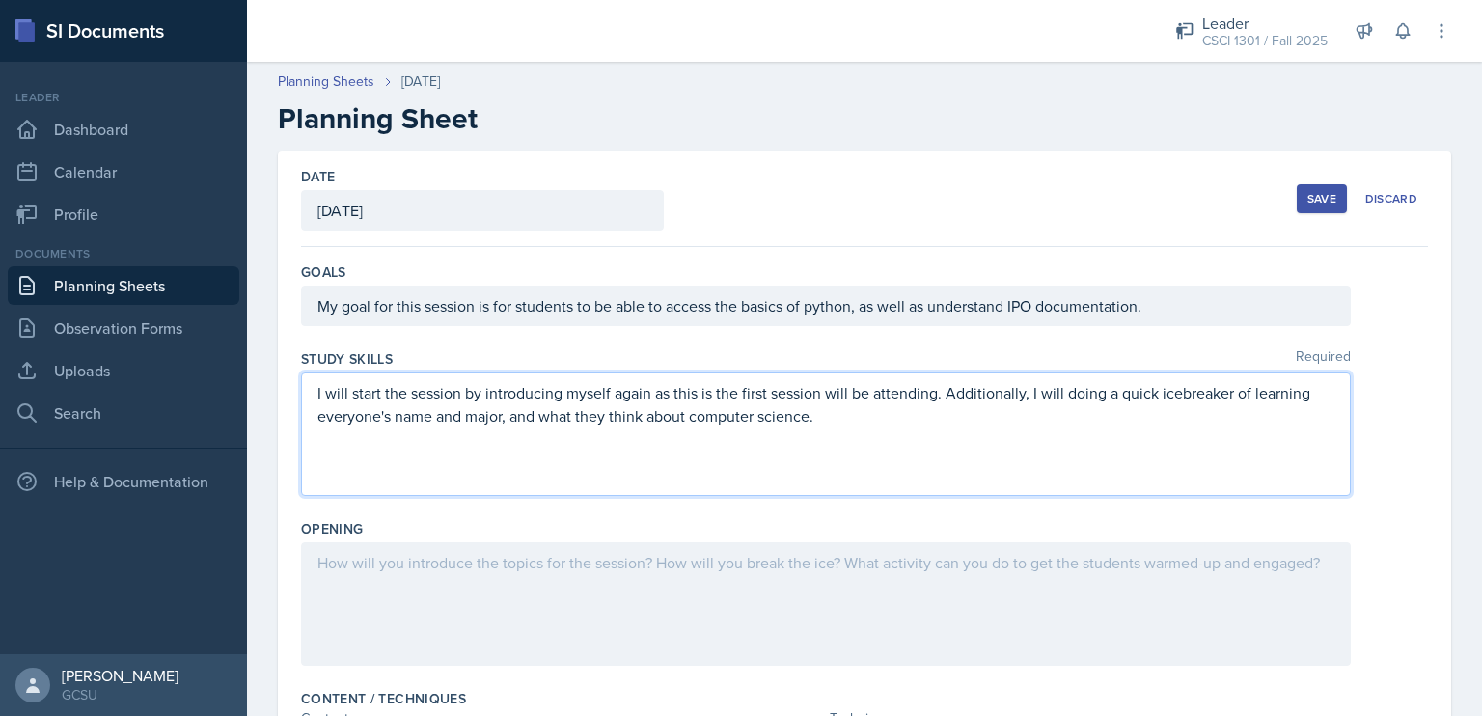
click at [463, 566] on div at bounding box center [826, 604] width 1050 height 124
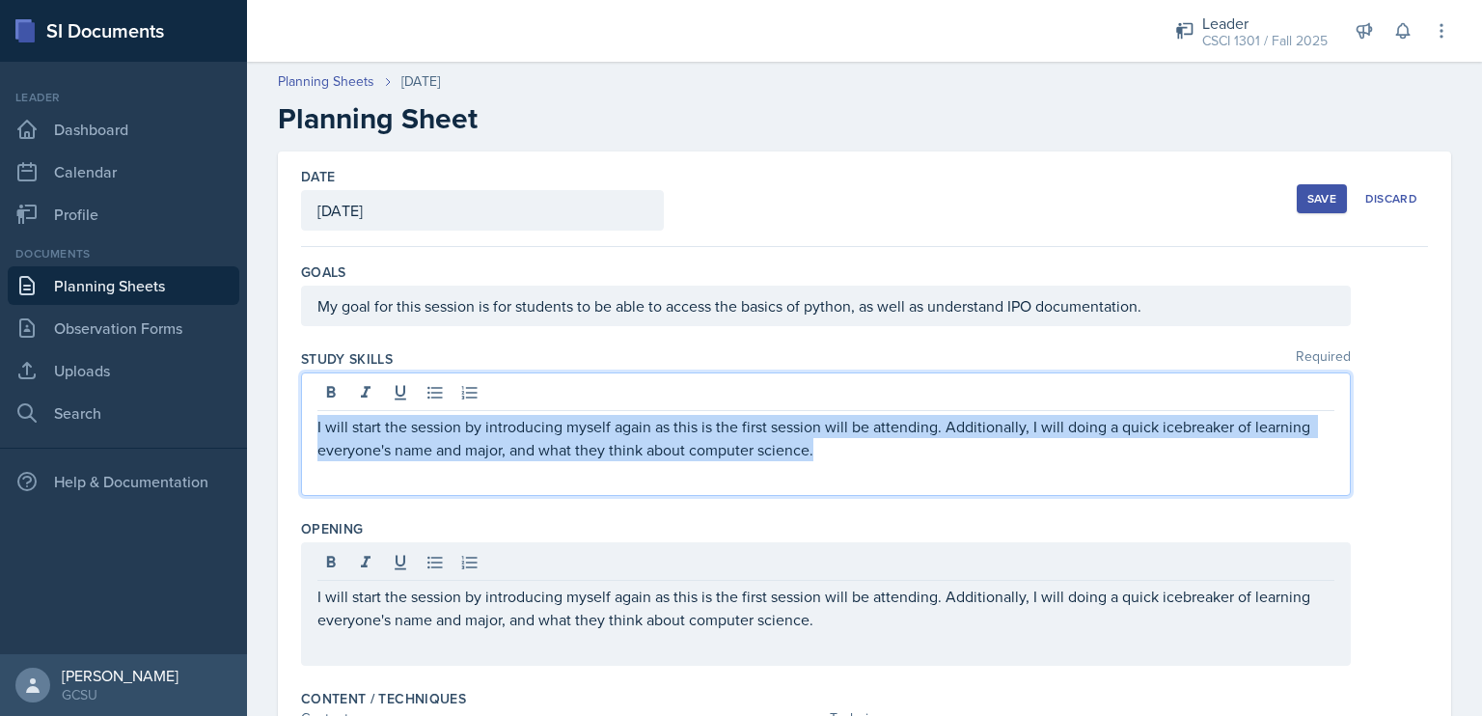
drag, startPoint x: 870, startPoint y: 441, endPoint x: 293, endPoint y: 398, distance: 578.6
click at [293, 398] on div "Date [DATE] [DATE] 31 1 2 3 4 5 6 7 8 9 10 11 12 13 14 15 16 17 18 19 20 21 22 …" at bounding box center [864, 707] width 1173 height 1112
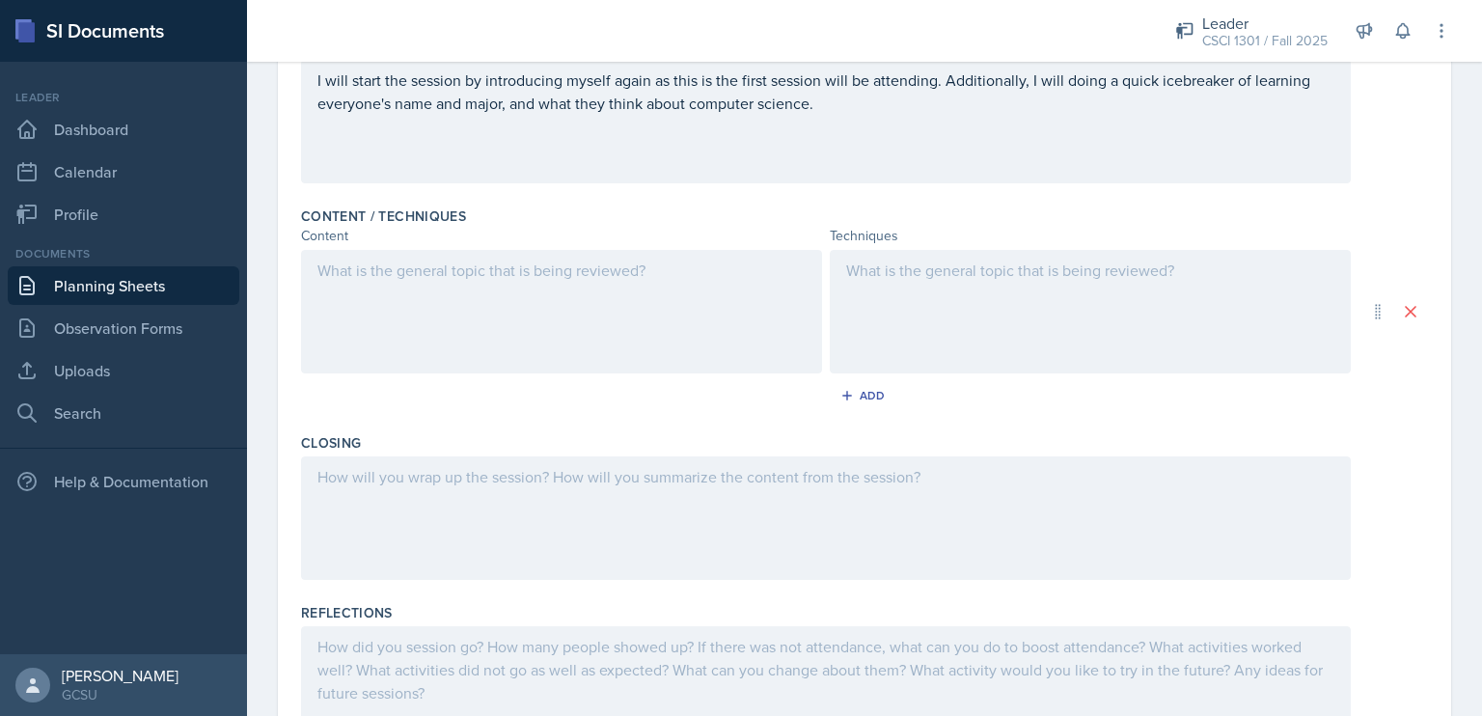
scroll to position [482, 0]
click at [575, 285] on div at bounding box center [561, 312] width 521 height 124
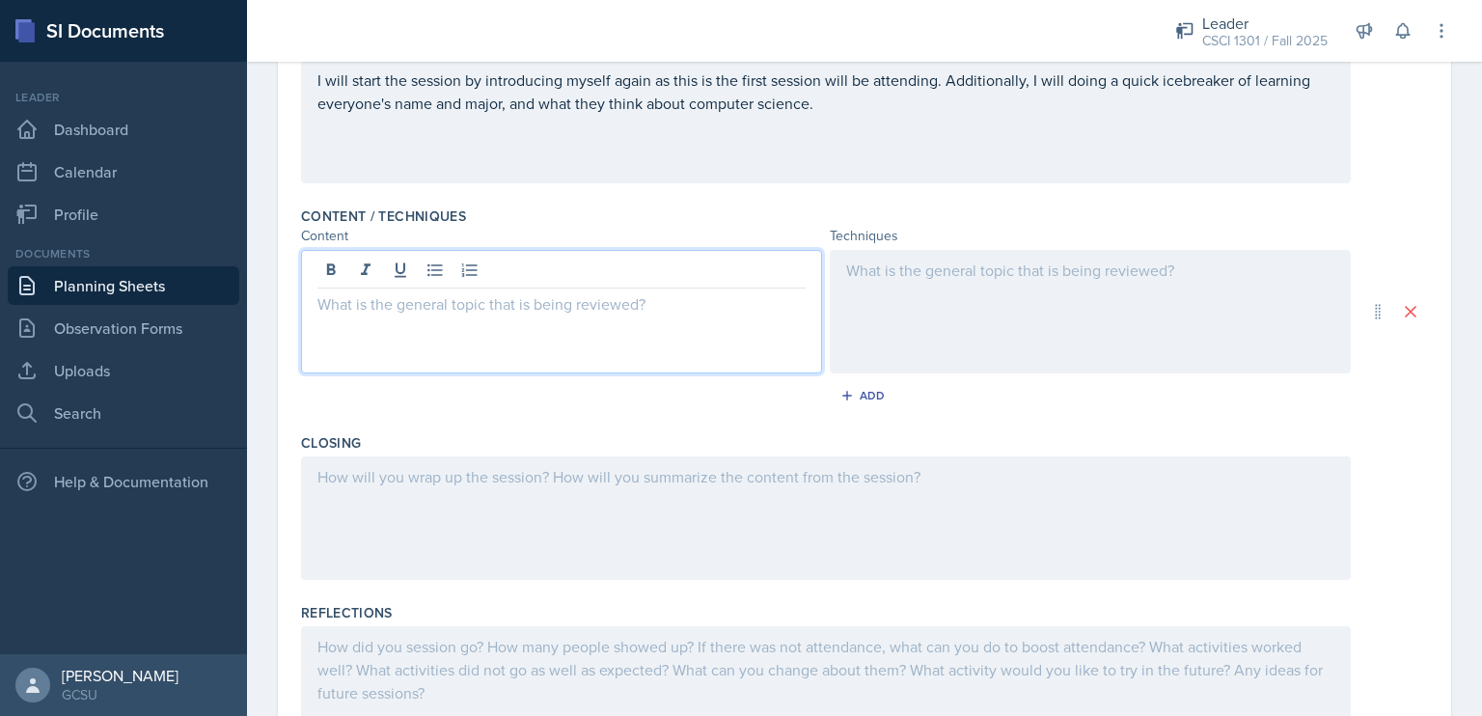
scroll to position [516, 0]
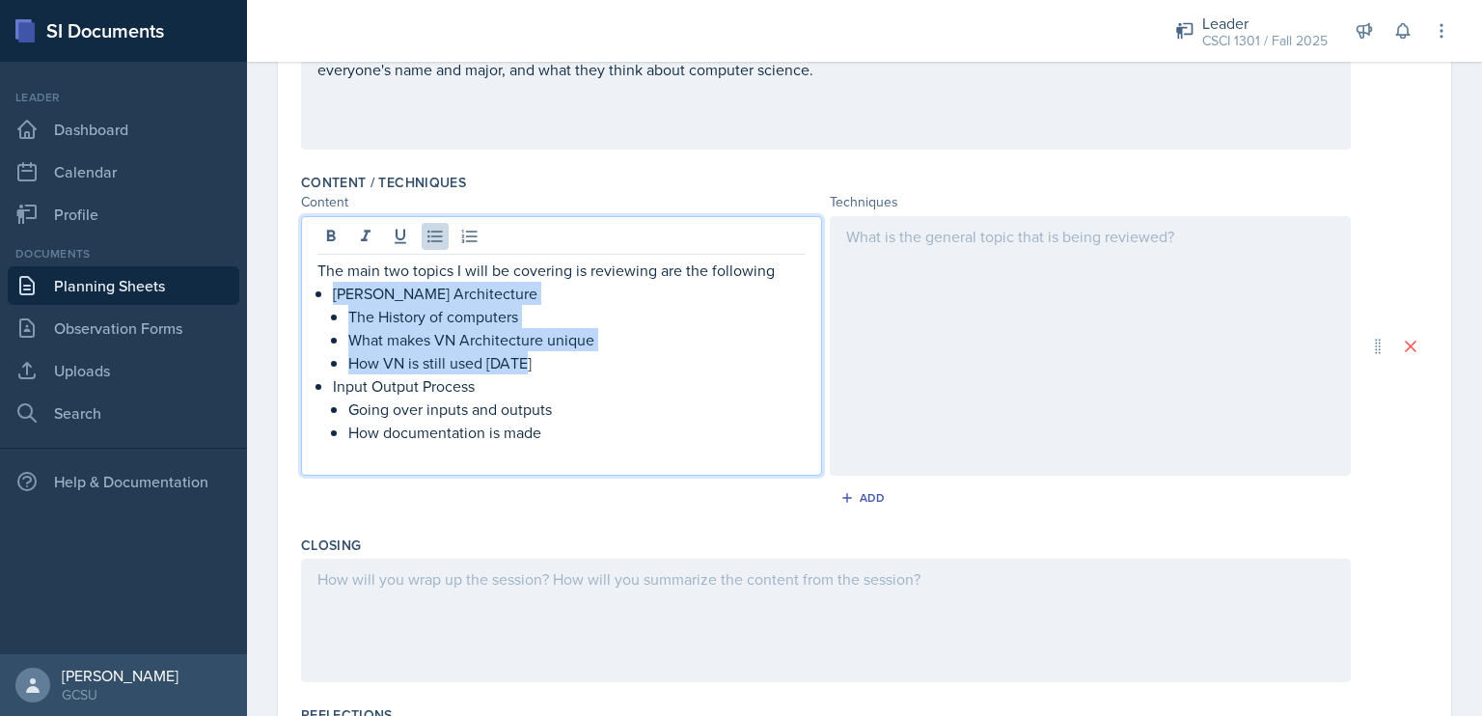
drag, startPoint x: 542, startPoint y: 365, endPoint x: 316, endPoint y: 296, distance: 235.9
click at [333, 296] on li "[PERSON_NAME] Architecture The History of computers What makes VN Architecture …" at bounding box center [569, 328] width 473 height 93
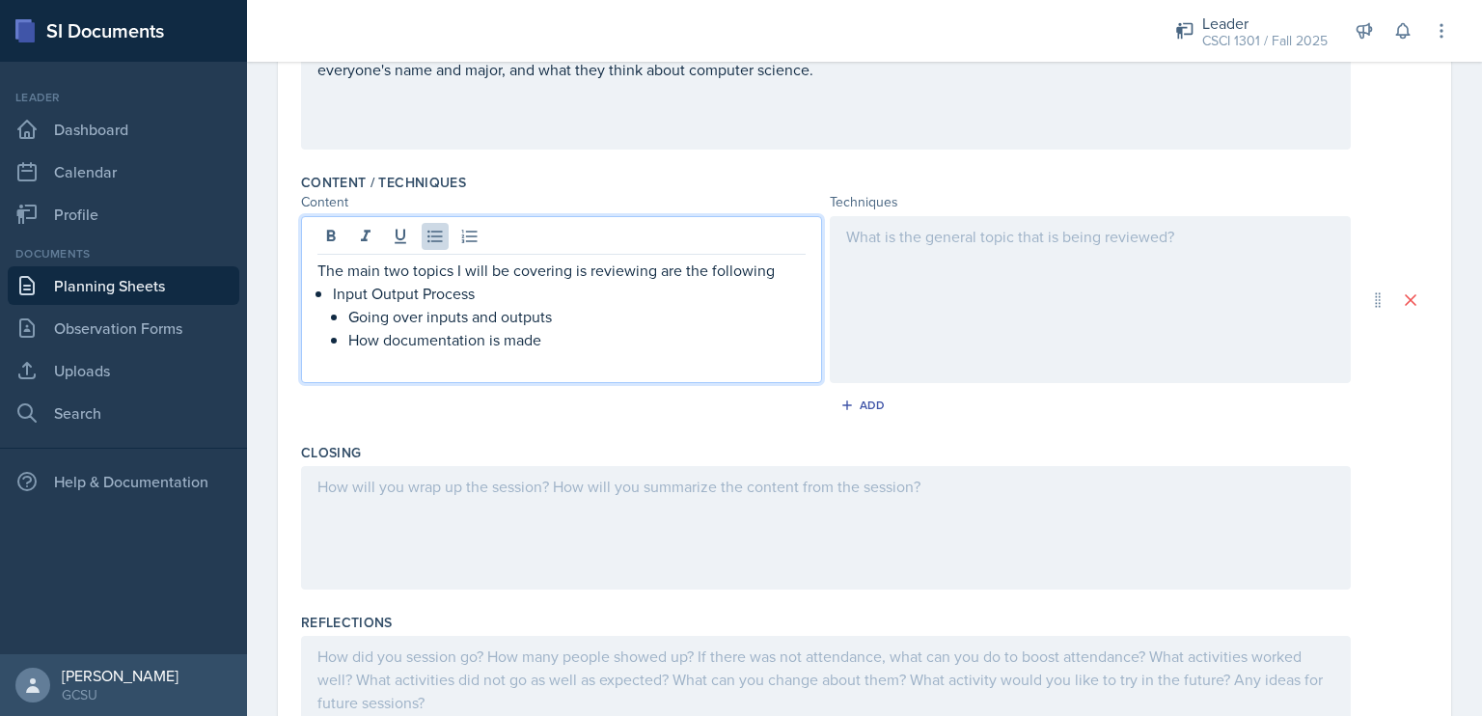
click at [550, 340] on p "How documentation is made" at bounding box center [576, 339] width 457 height 23
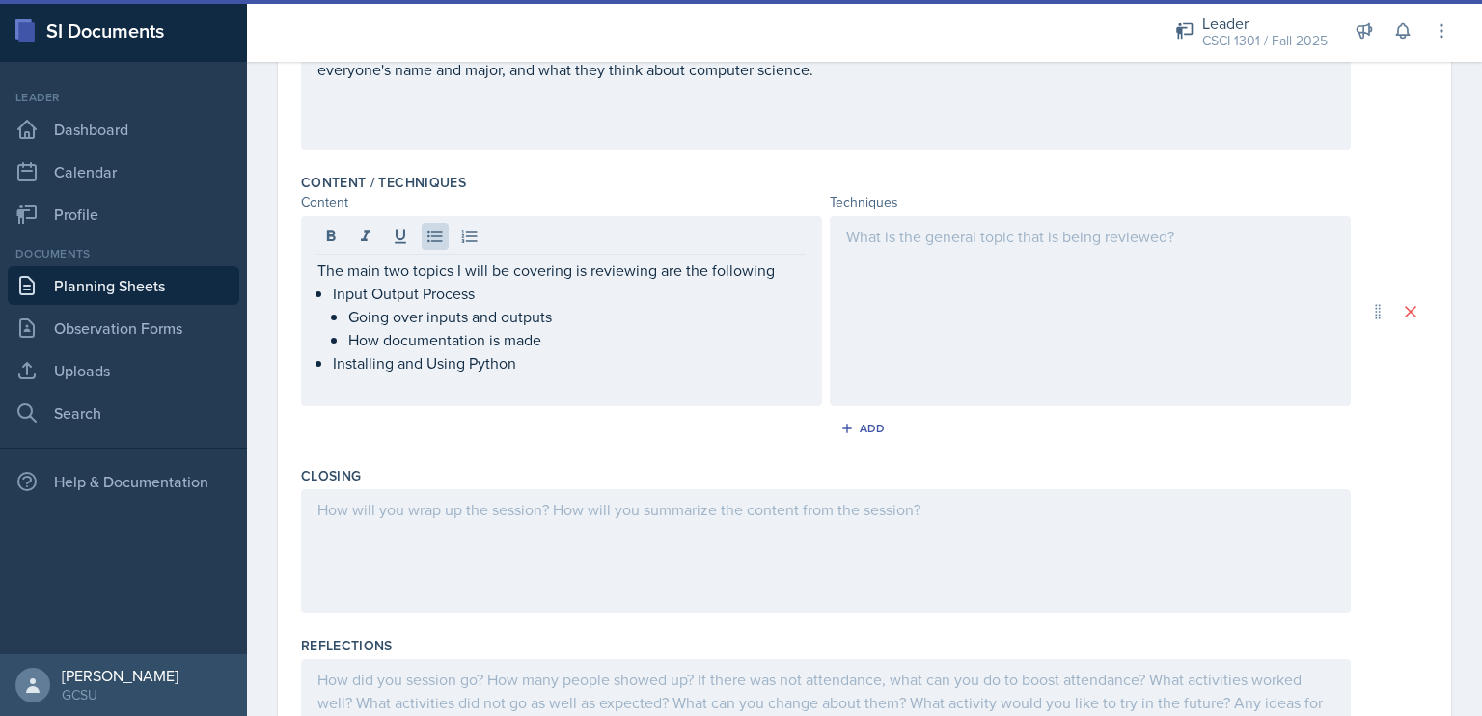
click at [1014, 250] on div at bounding box center [1090, 311] width 521 height 190
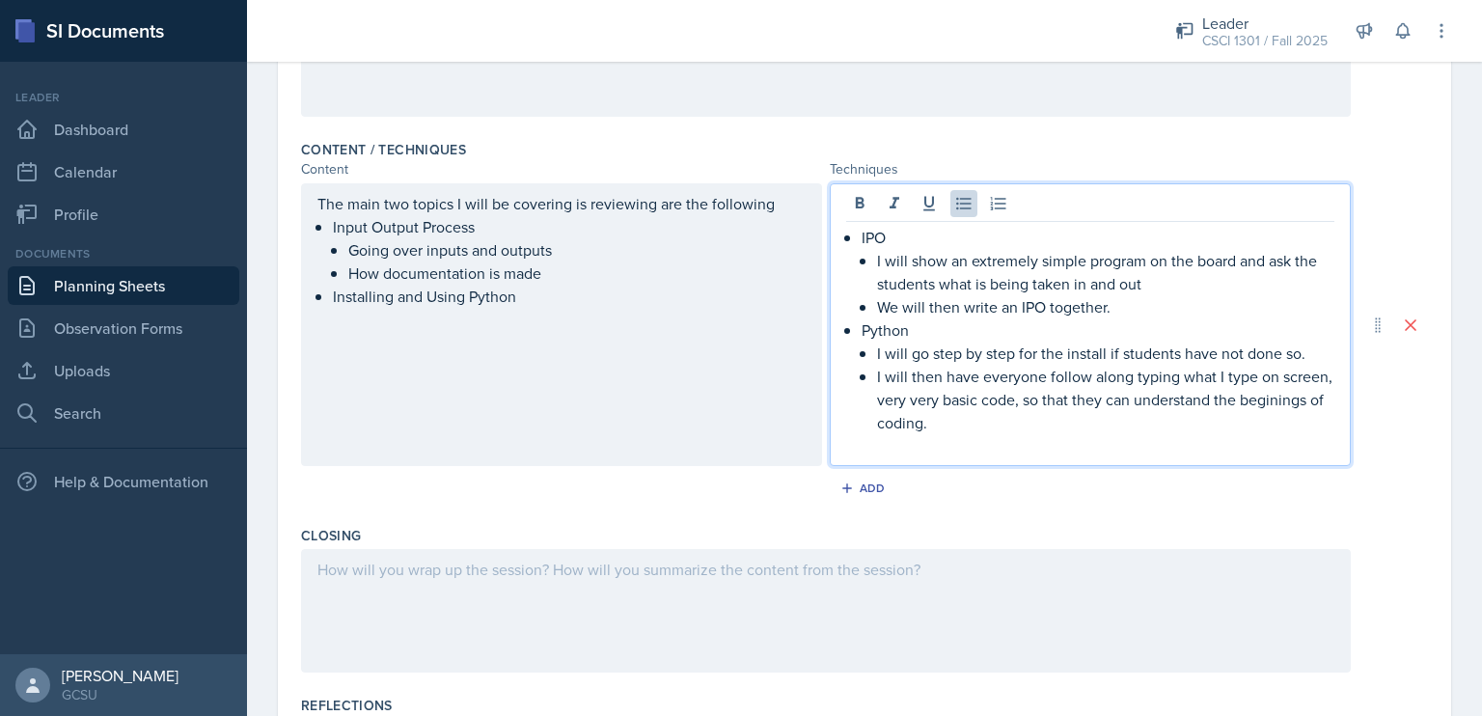
click at [917, 427] on p "I will then have everyone follow along typing what I type on screen, very very …" at bounding box center [1105, 399] width 457 height 69
click at [1051, 509] on div "Content / Techniques Content Techniques The main two topics I will be covering …" at bounding box center [864, 325] width 1127 height 386
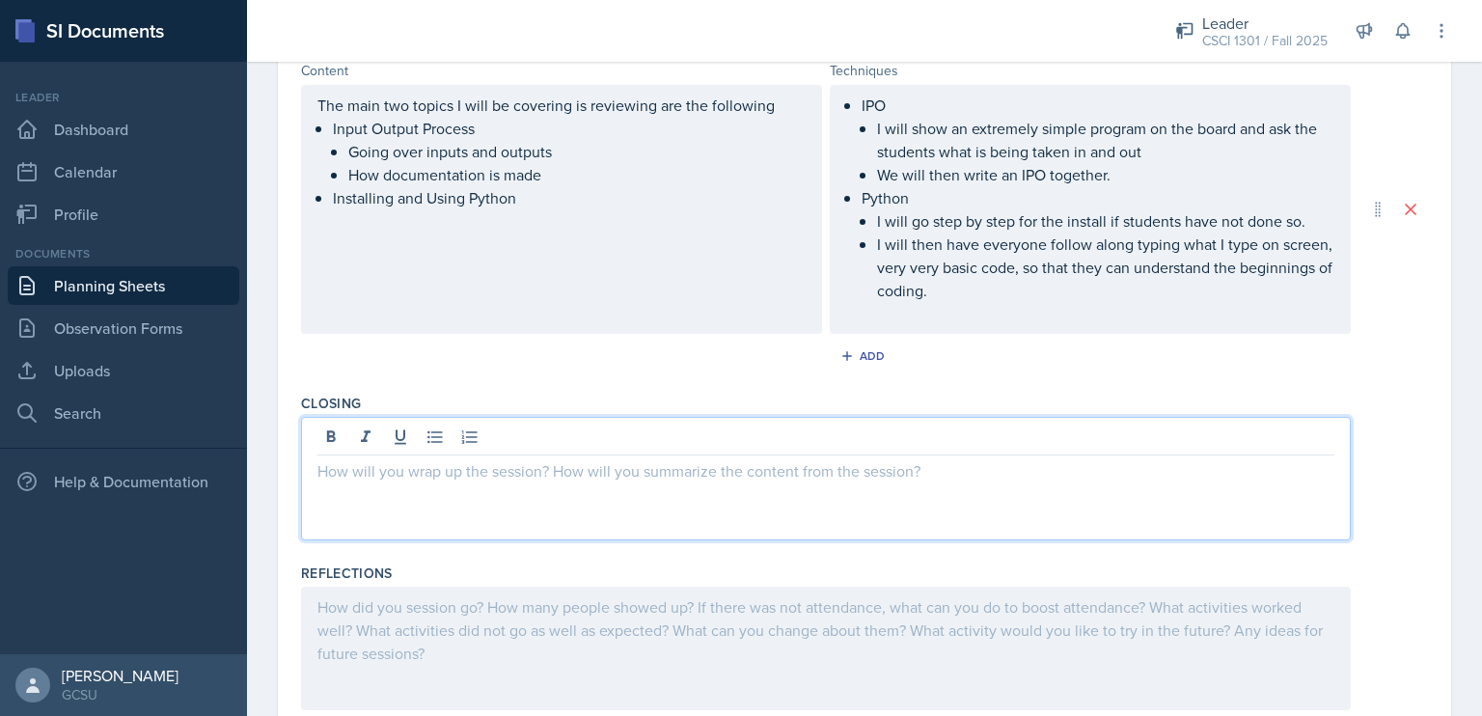
click at [772, 459] on p at bounding box center [825, 470] width 1017 height 23
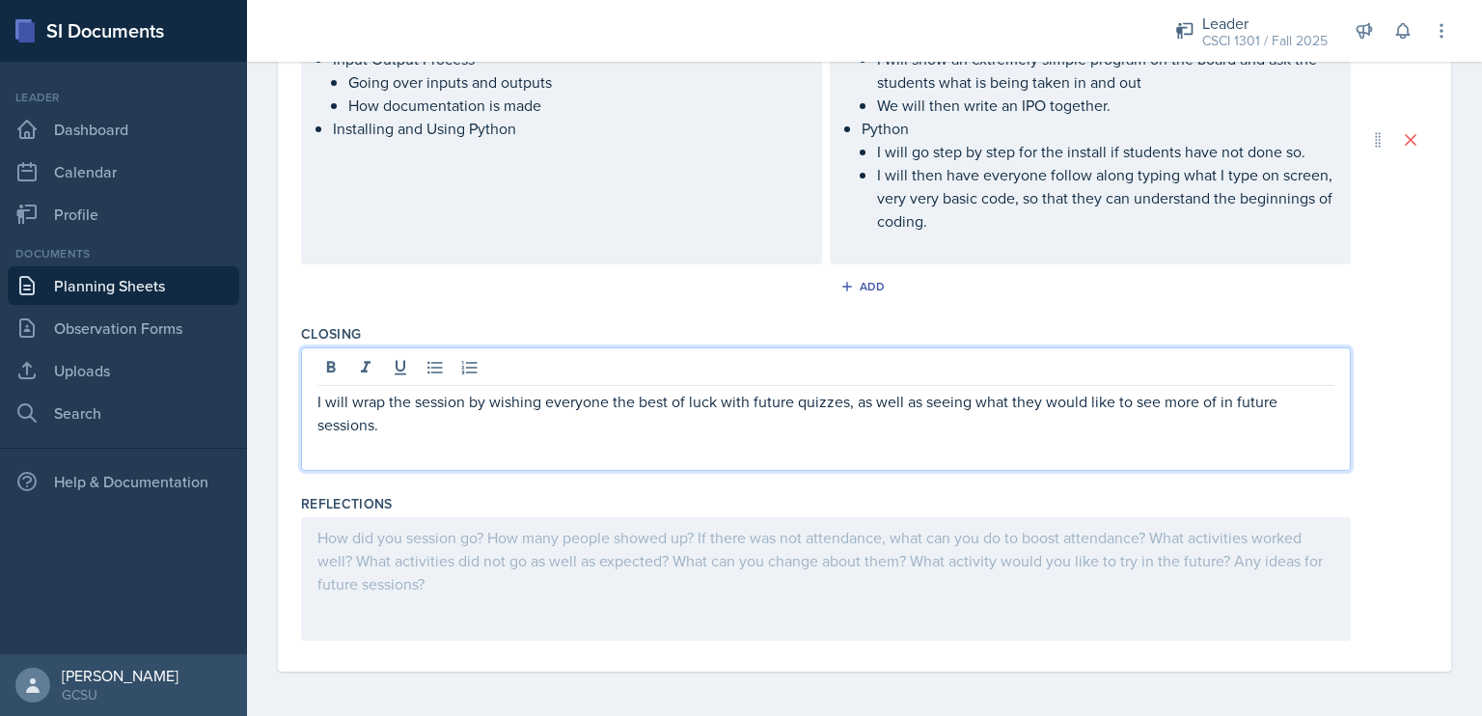
scroll to position [0, 0]
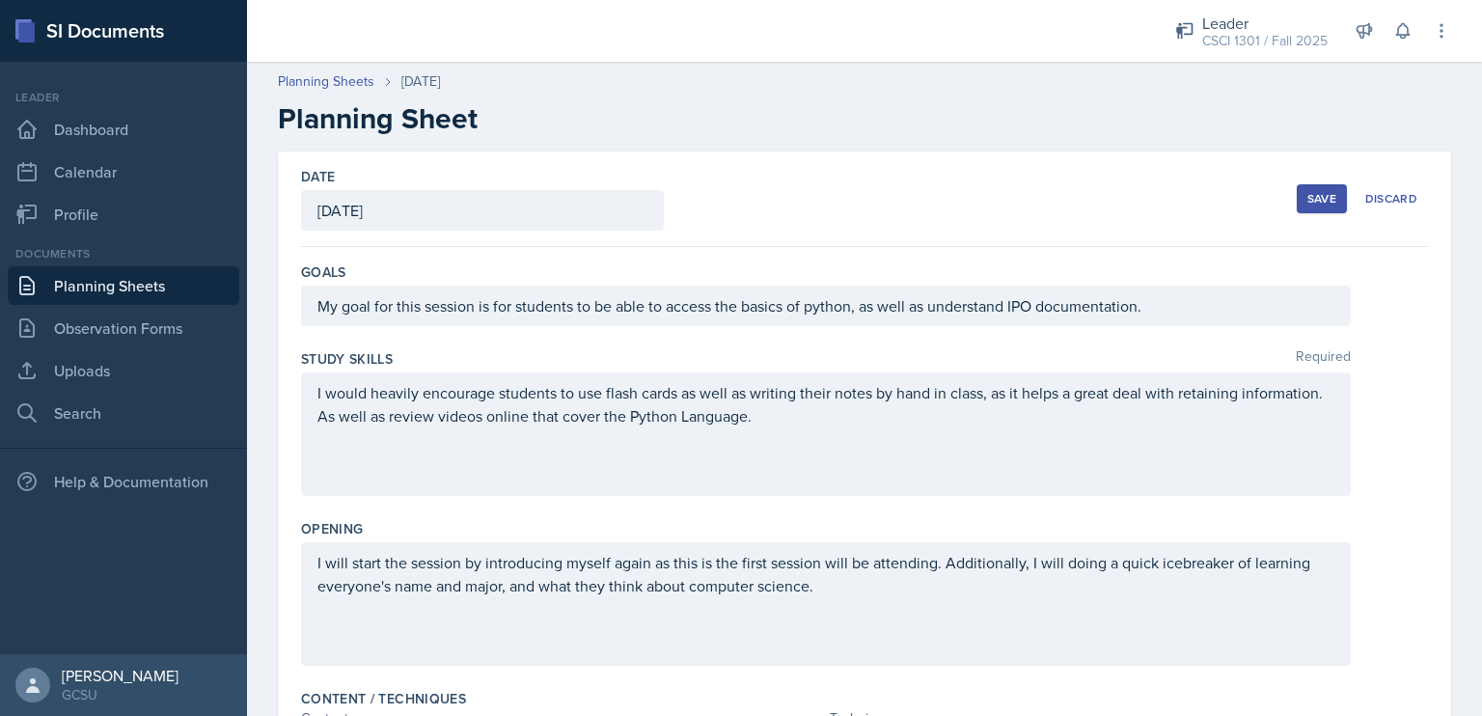
click at [1307, 196] on div "Save" at bounding box center [1321, 198] width 29 height 15
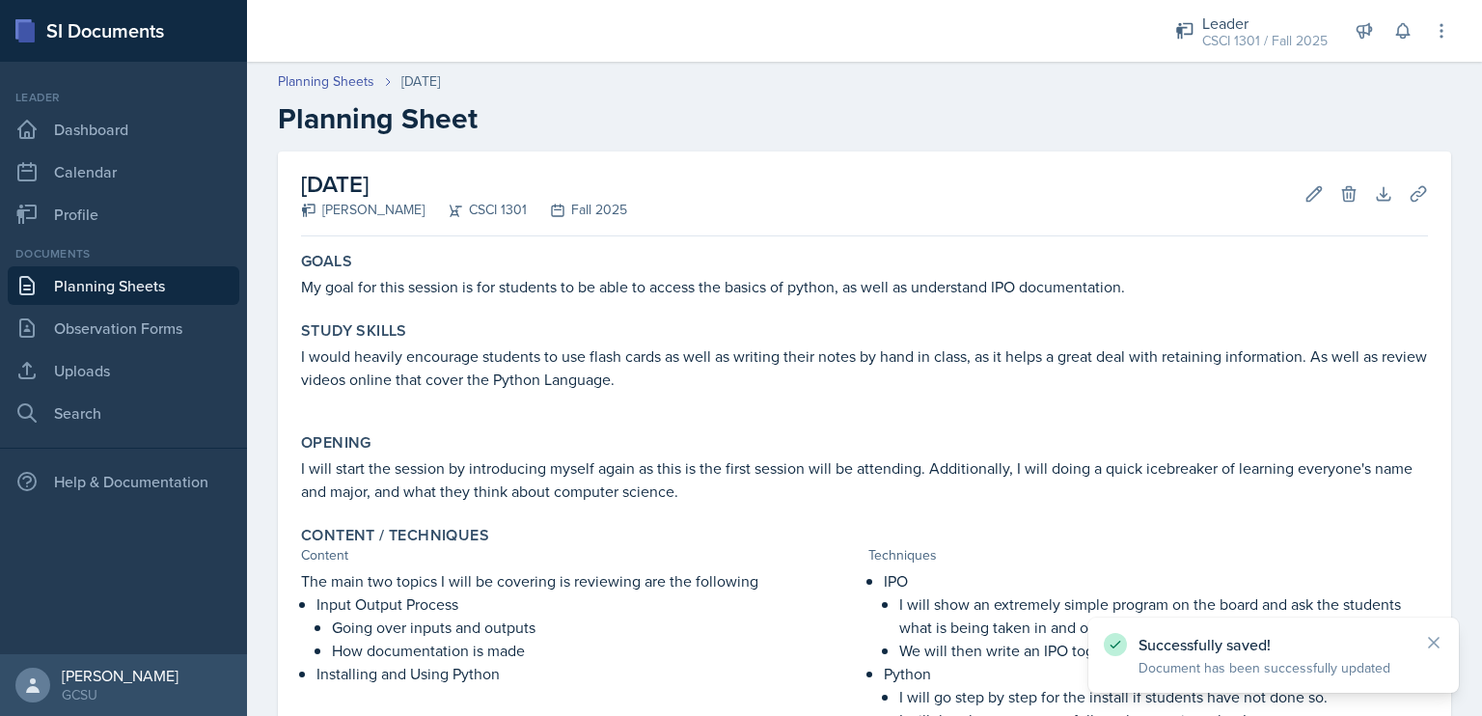
scroll to position [355, 0]
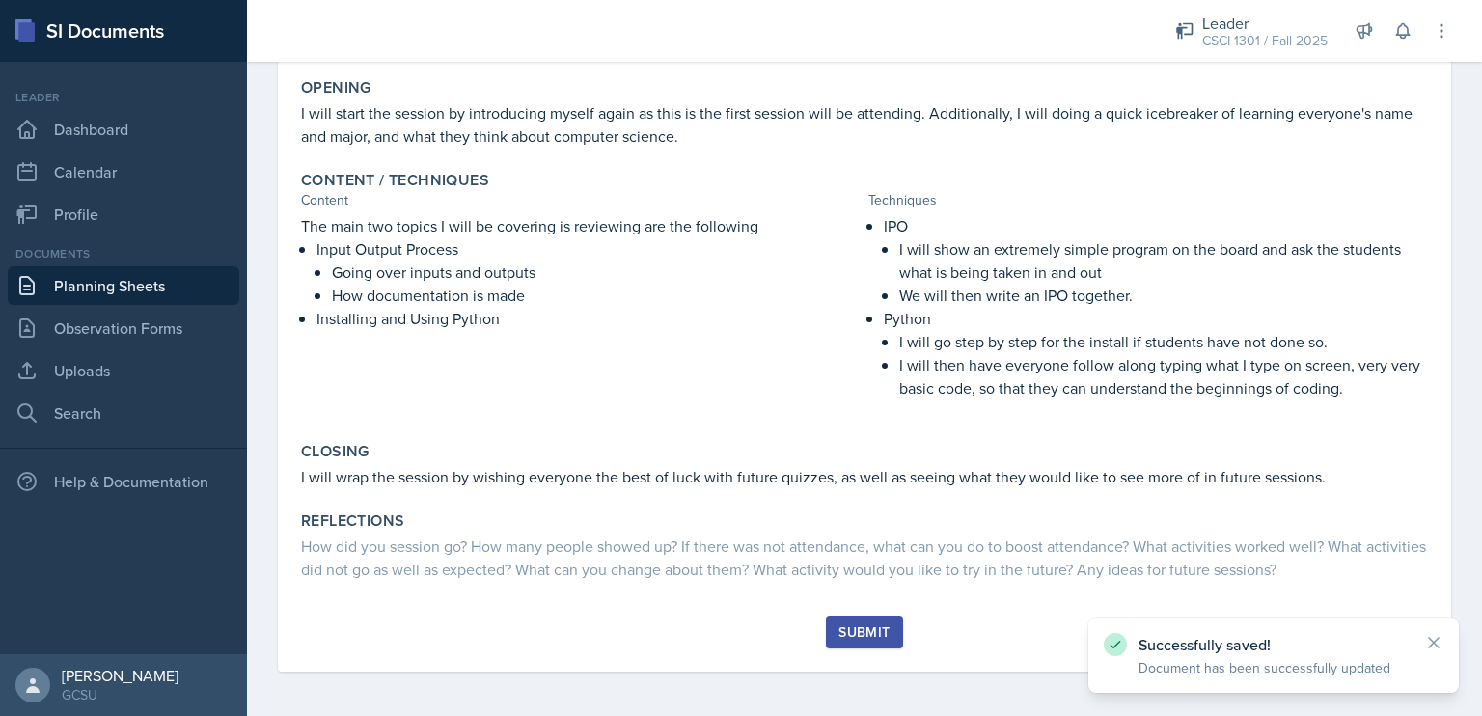
click at [861, 619] on button "Submit" at bounding box center [864, 632] width 76 height 33
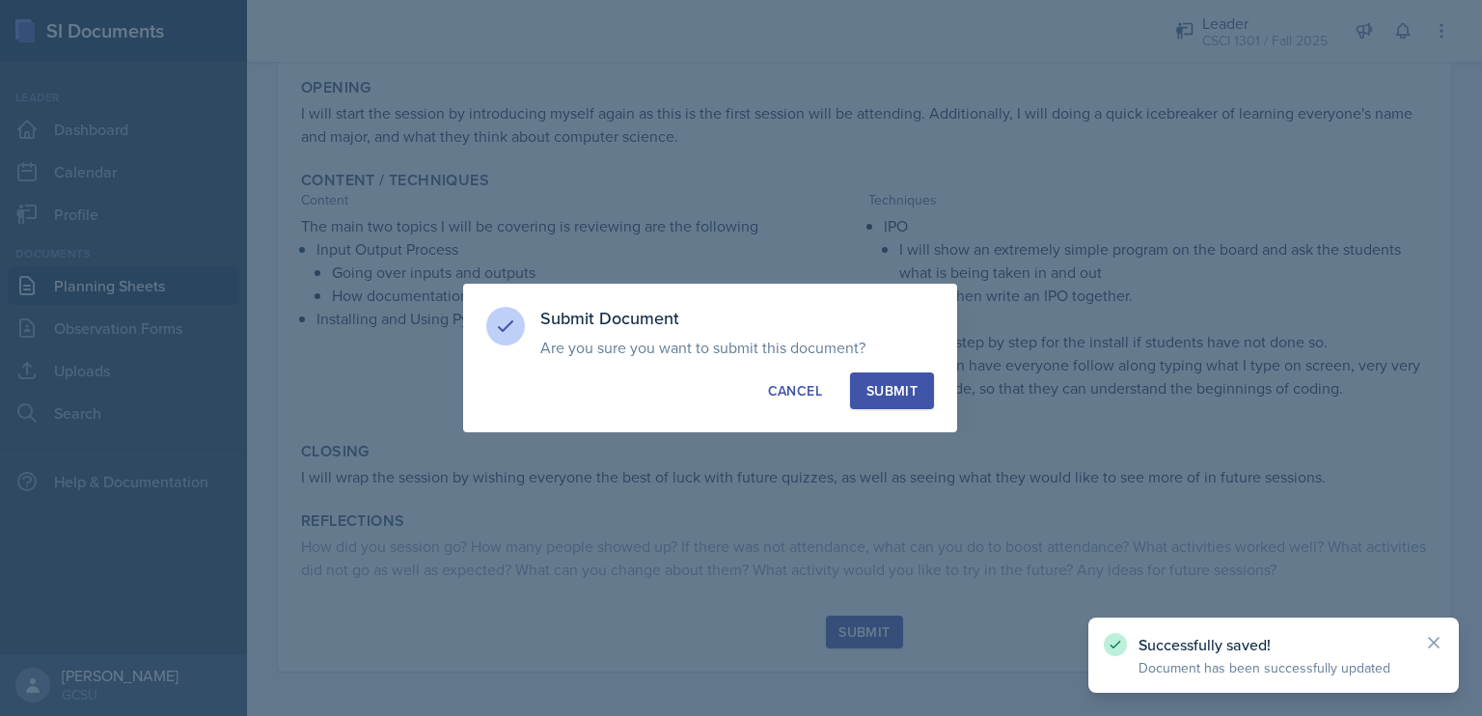
click at [887, 390] on div "Submit" at bounding box center [891, 390] width 51 height 19
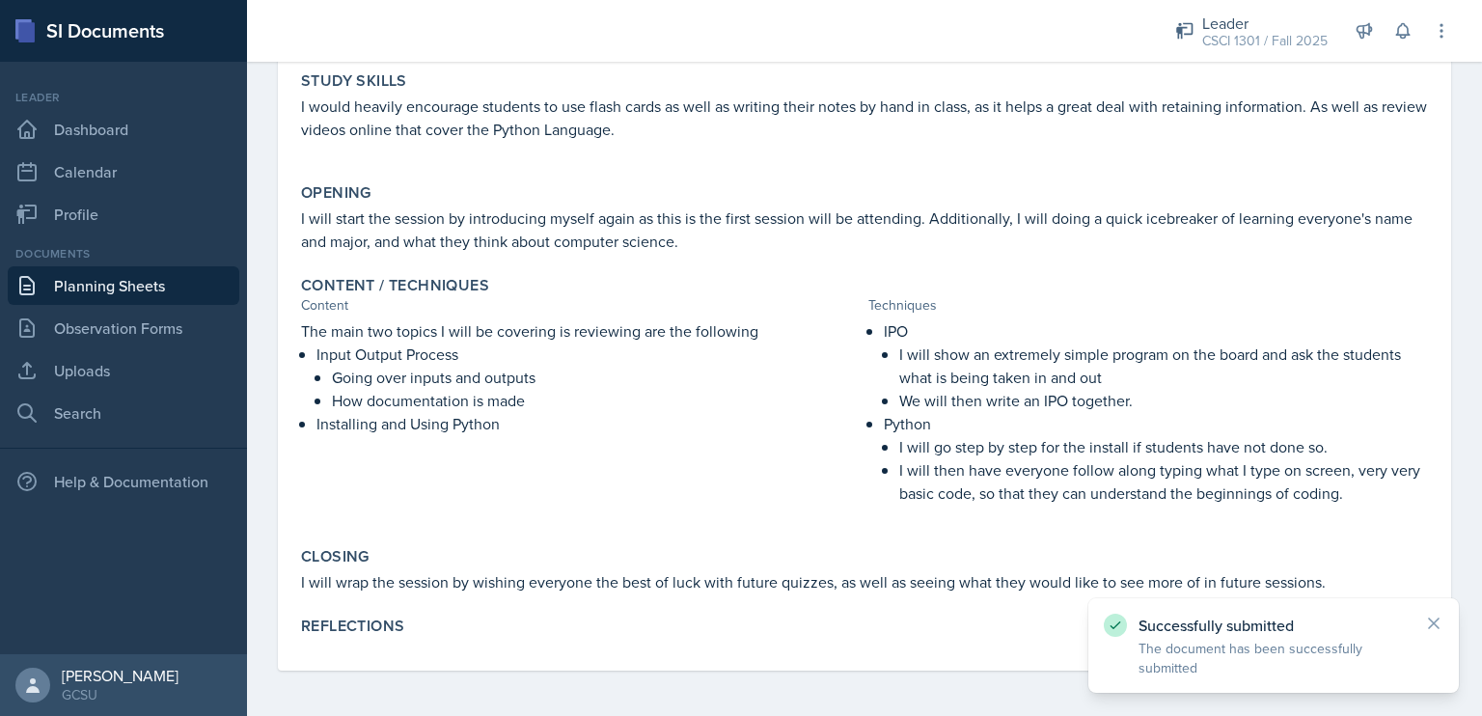
scroll to position [0, 0]
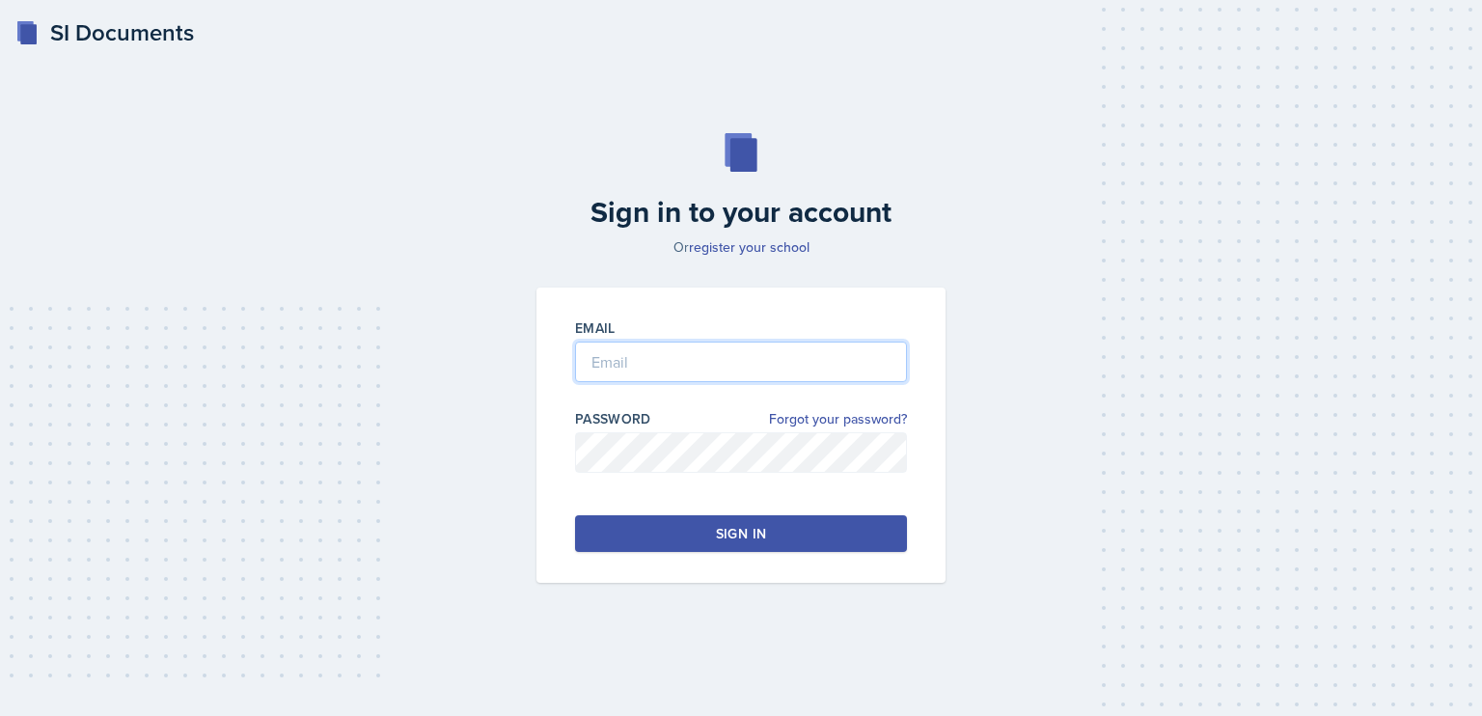
click at [665, 373] on input "email" at bounding box center [741, 362] width 332 height 41
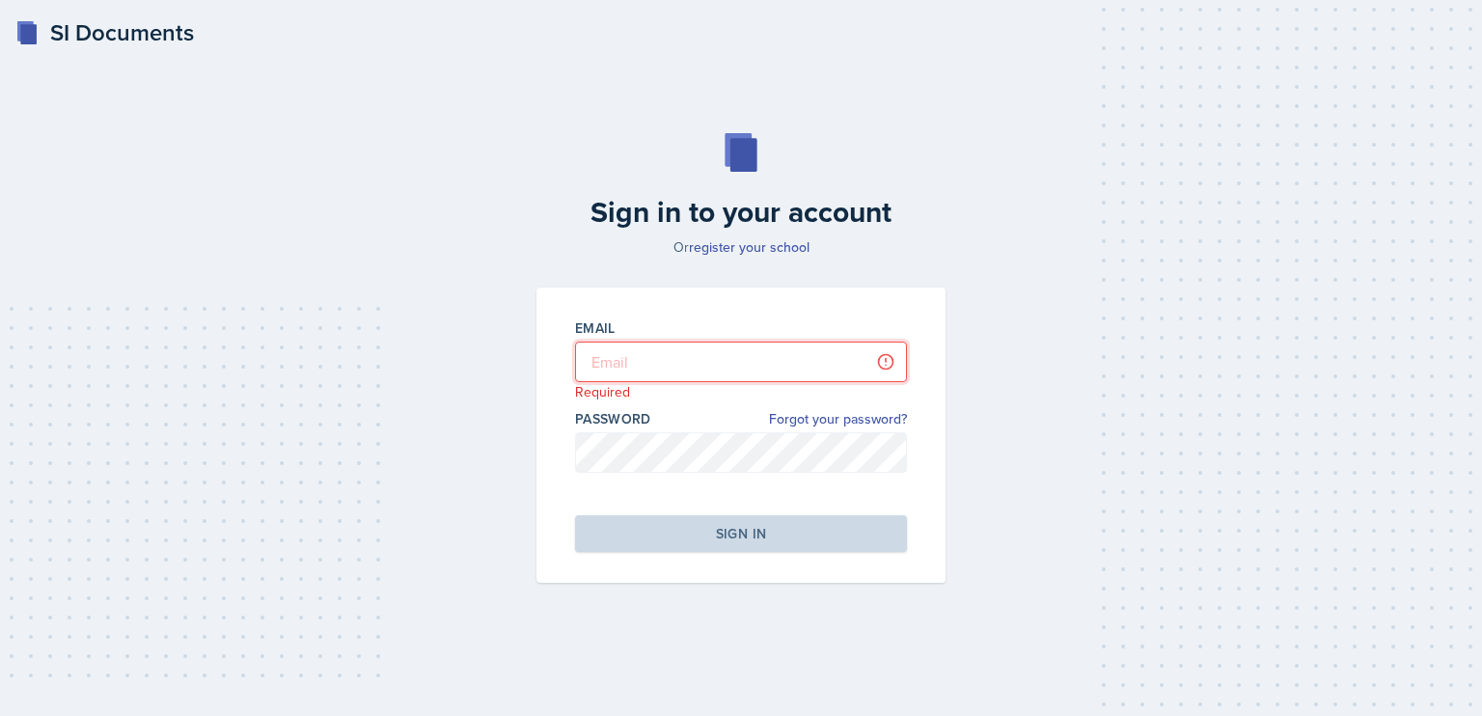
type input "[PERSON_NAME][EMAIL_ADDRESS][DOMAIN_NAME]"
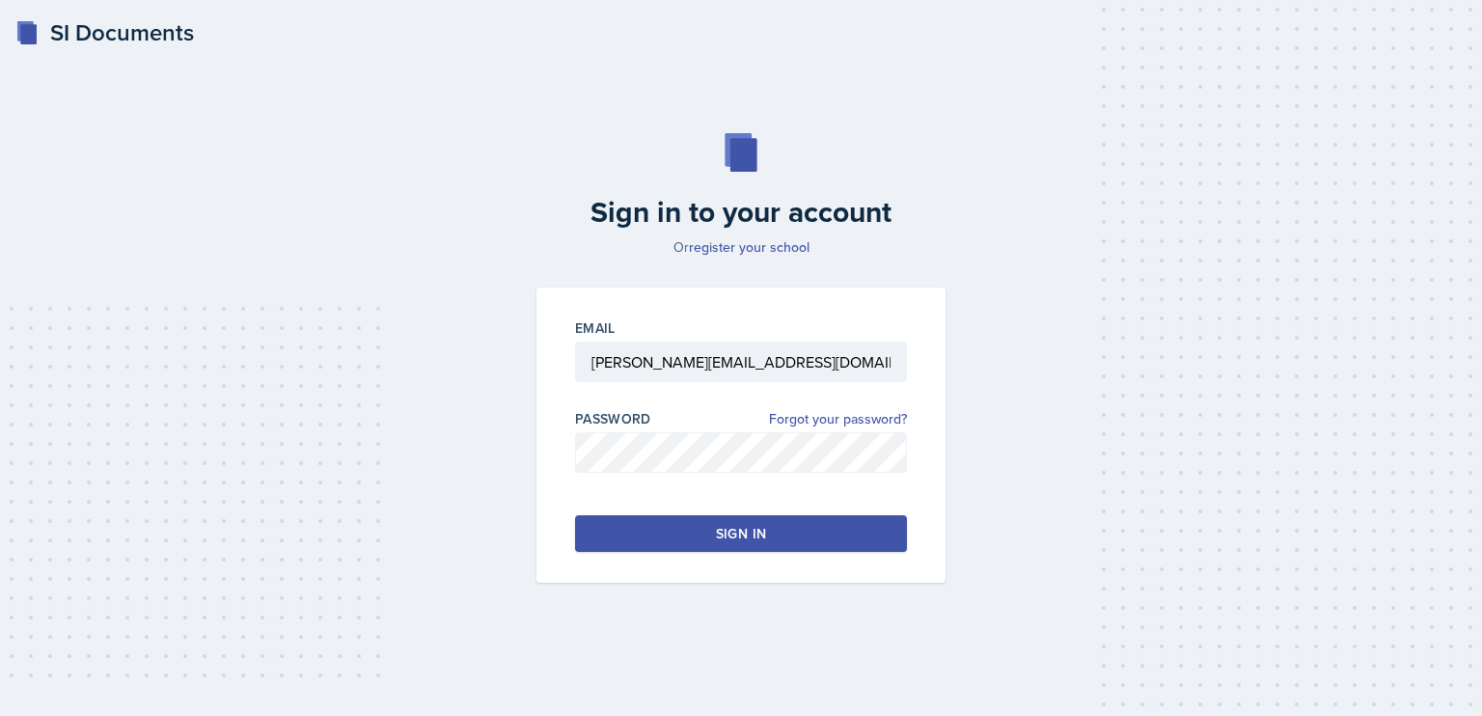
click at [747, 530] on div "Sign in" at bounding box center [741, 533] width 50 height 19
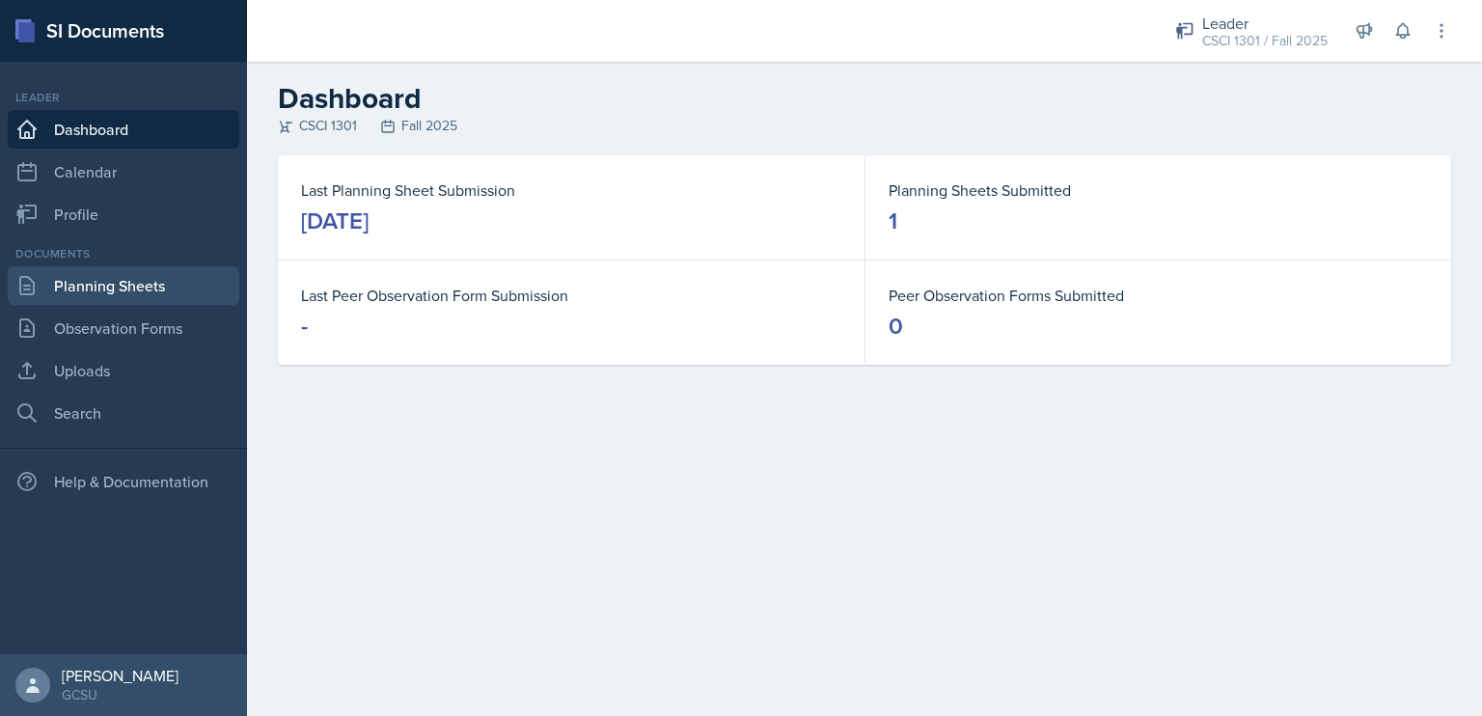
click at [120, 292] on link "Planning Sheets" at bounding box center [124, 285] width 232 height 39
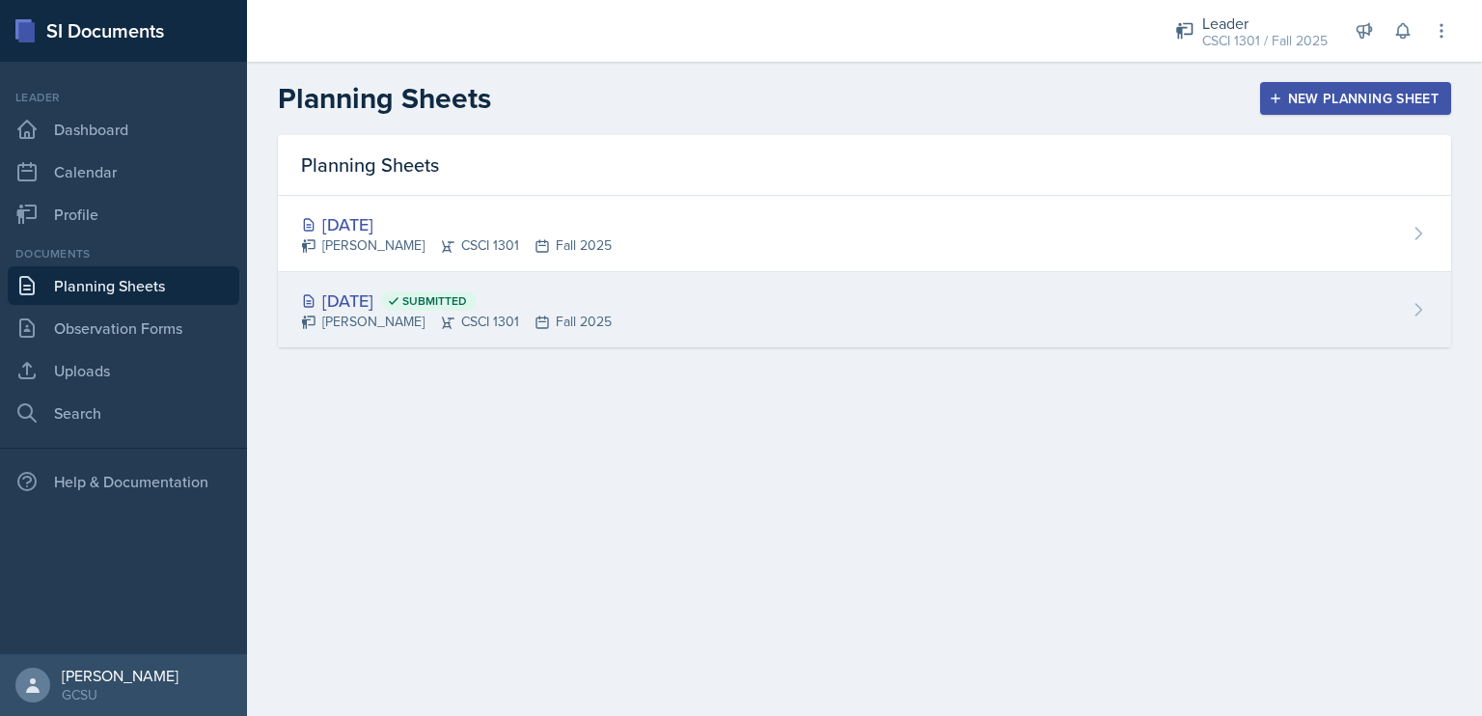
click at [360, 299] on div "[DATE] Submitted" at bounding box center [456, 301] width 311 height 26
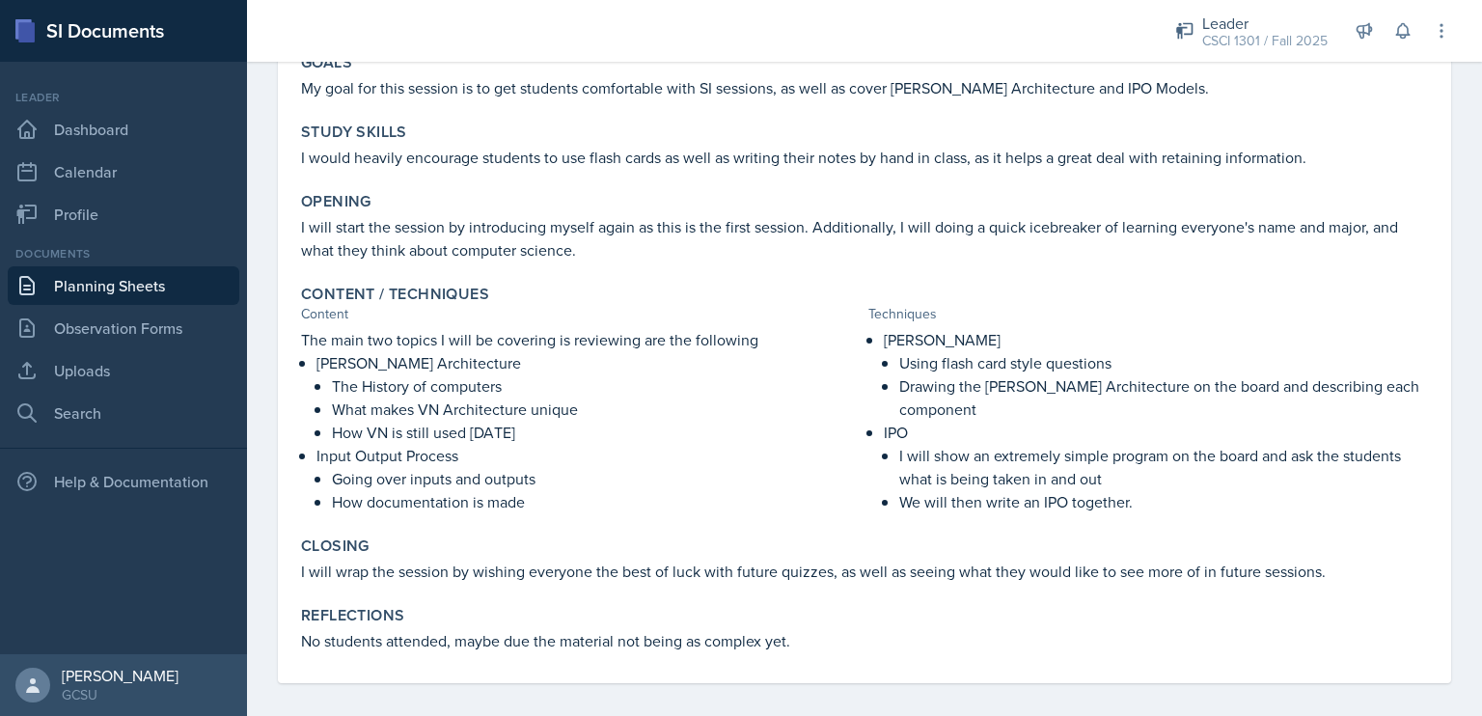
scroll to position [200, 0]
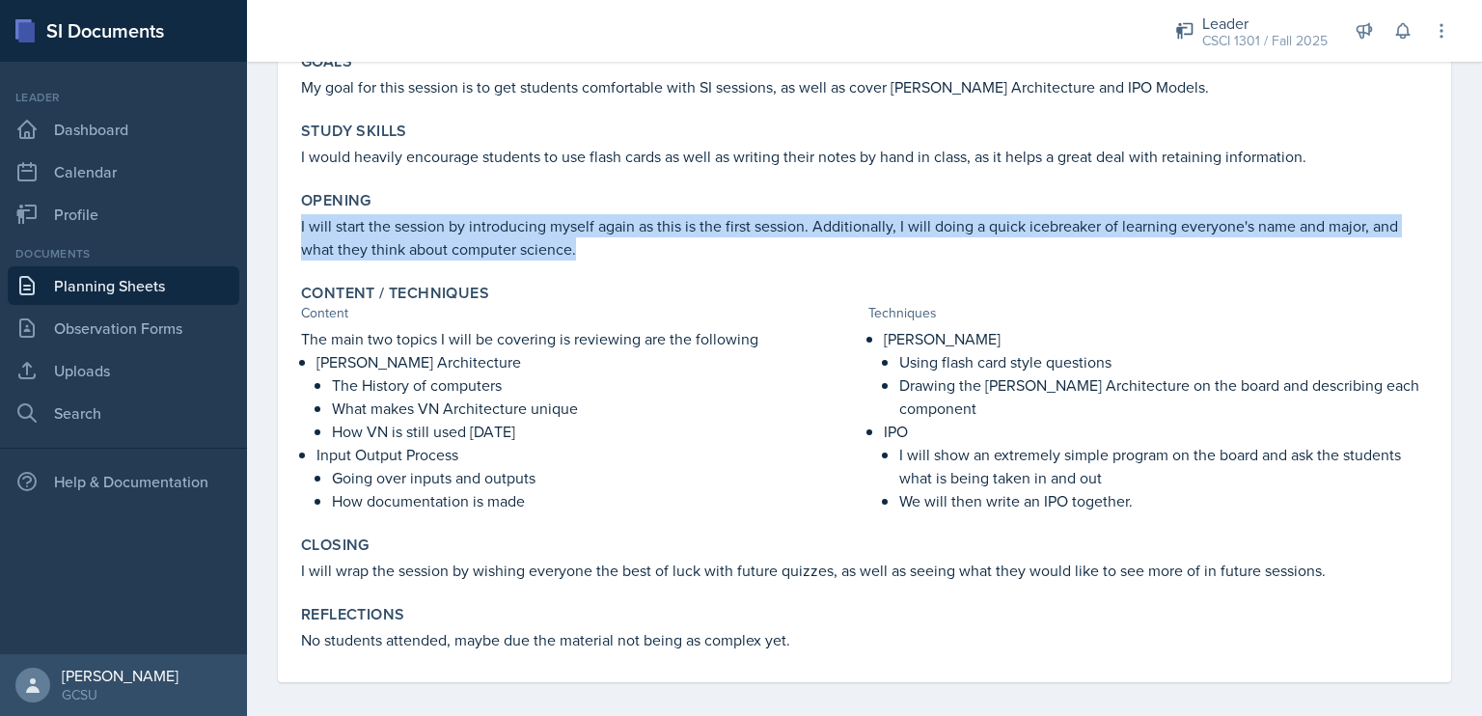
drag, startPoint x: 584, startPoint y: 254, endPoint x: 282, endPoint y: 234, distance: 302.7
click at [282, 234] on div "August 27th, 2025 Submitted Drew Carver CSCI 1301 Fall 2025 Edit Delete View Co…" at bounding box center [864, 317] width 1173 height 730
copy p "I will start the session by introducing myself again as this is the first sessi…"
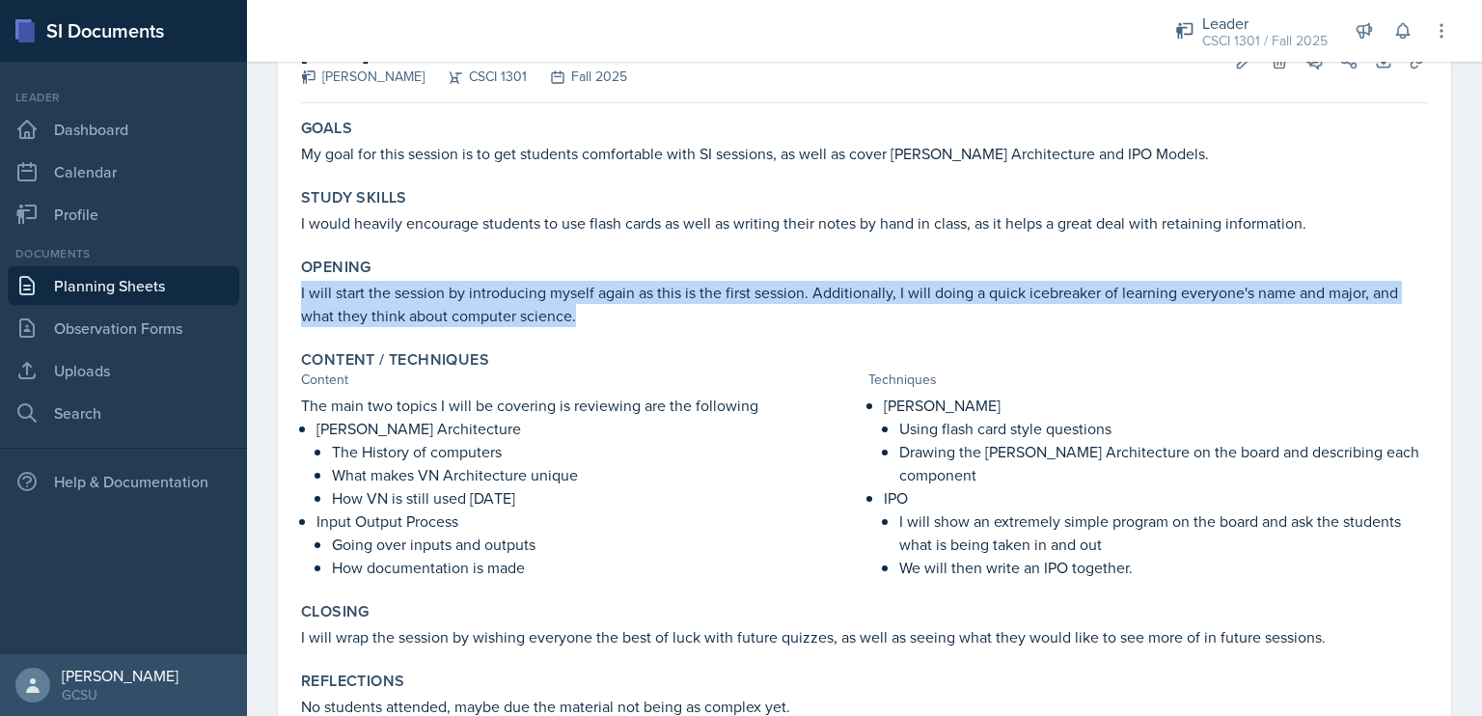
scroll to position [131, 0]
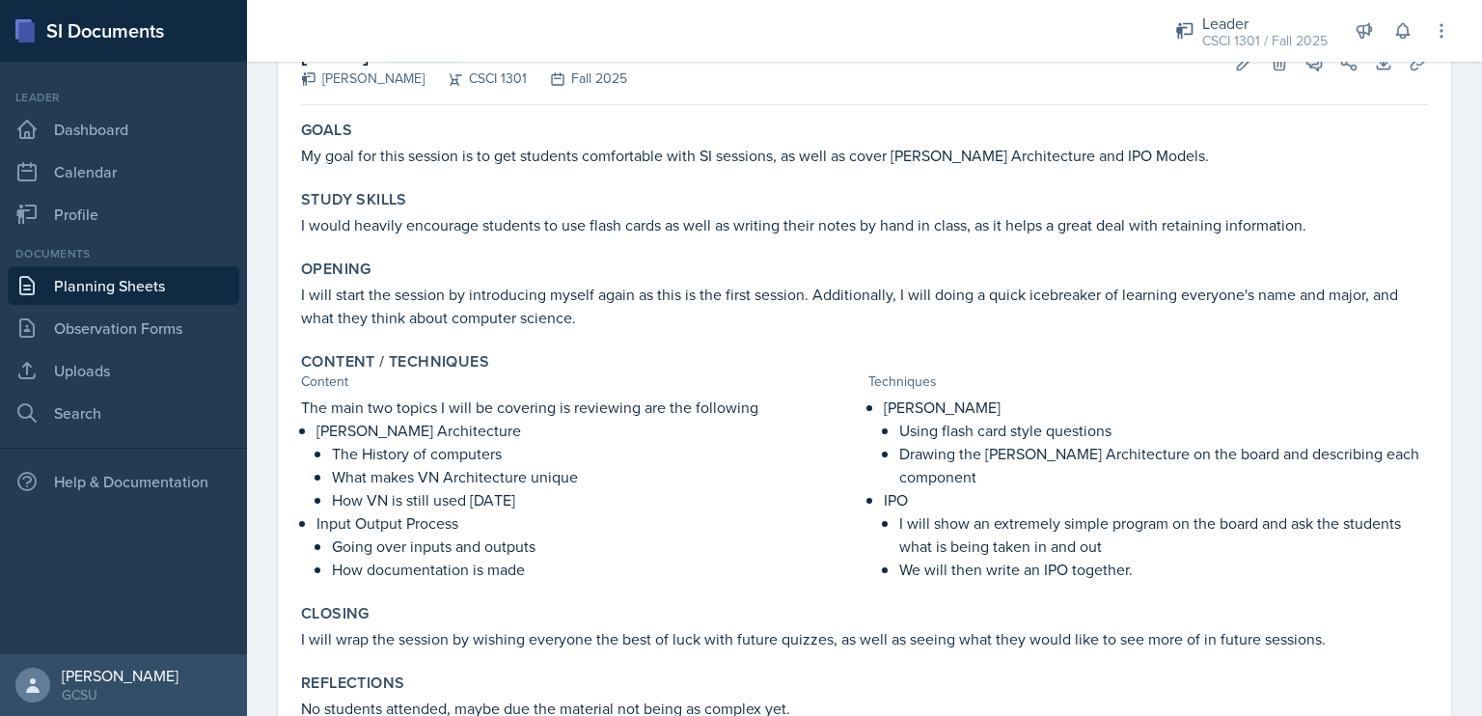
click at [966, 218] on p "I would heavily encourage students to use flash cards as well as writing their …" at bounding box center [864, 224] width 1127 height 23
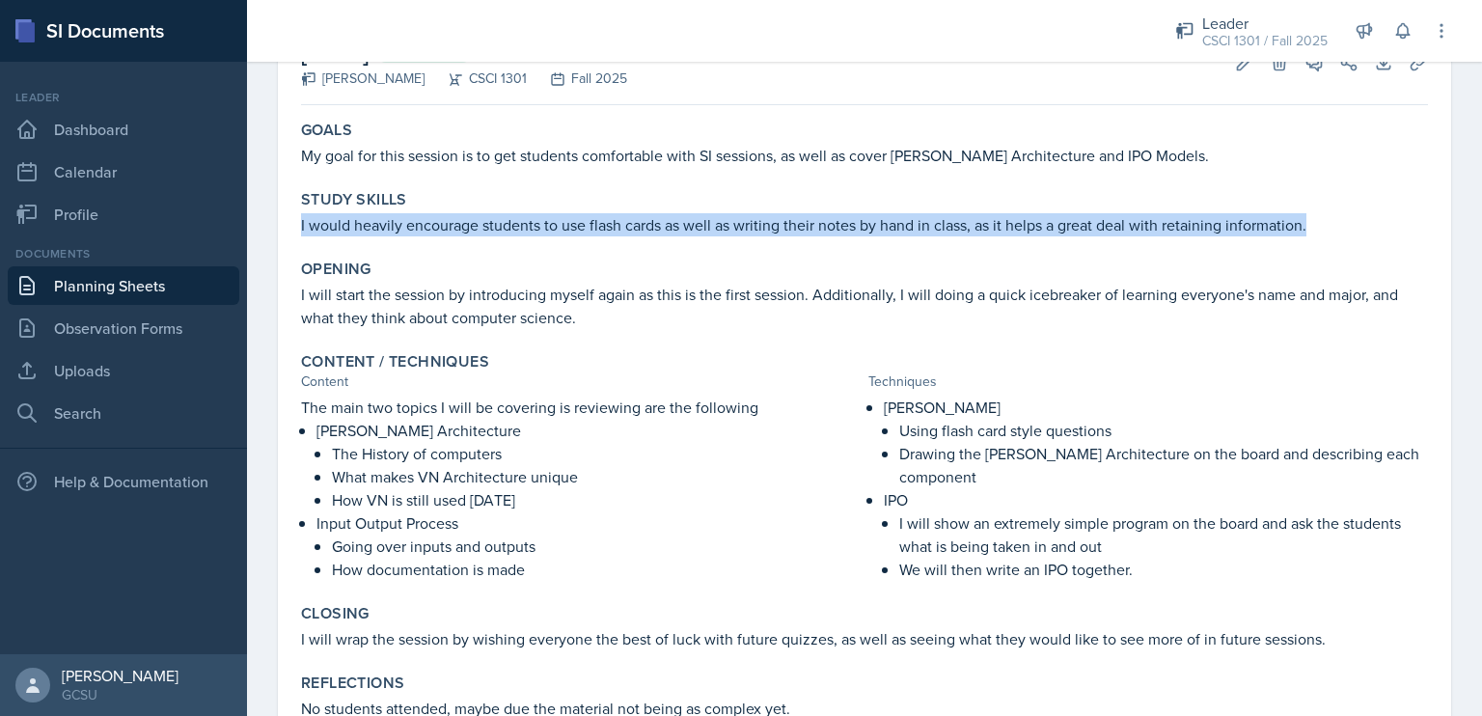
drag, startPoint x: 1314, startPoint y: 217, endPoint x: 291, endPoint y: 225, distance: 1022.8
click at [291, 225] on div "August 27th, 2025 Submitted Drew Carver CSCI 1301 Fall 2025 Edit Delete View Co…" at bounding box center [864, 385] width 1173 height 730
copy p "I would heavily encourage students to use flash cards as well as writing their …"
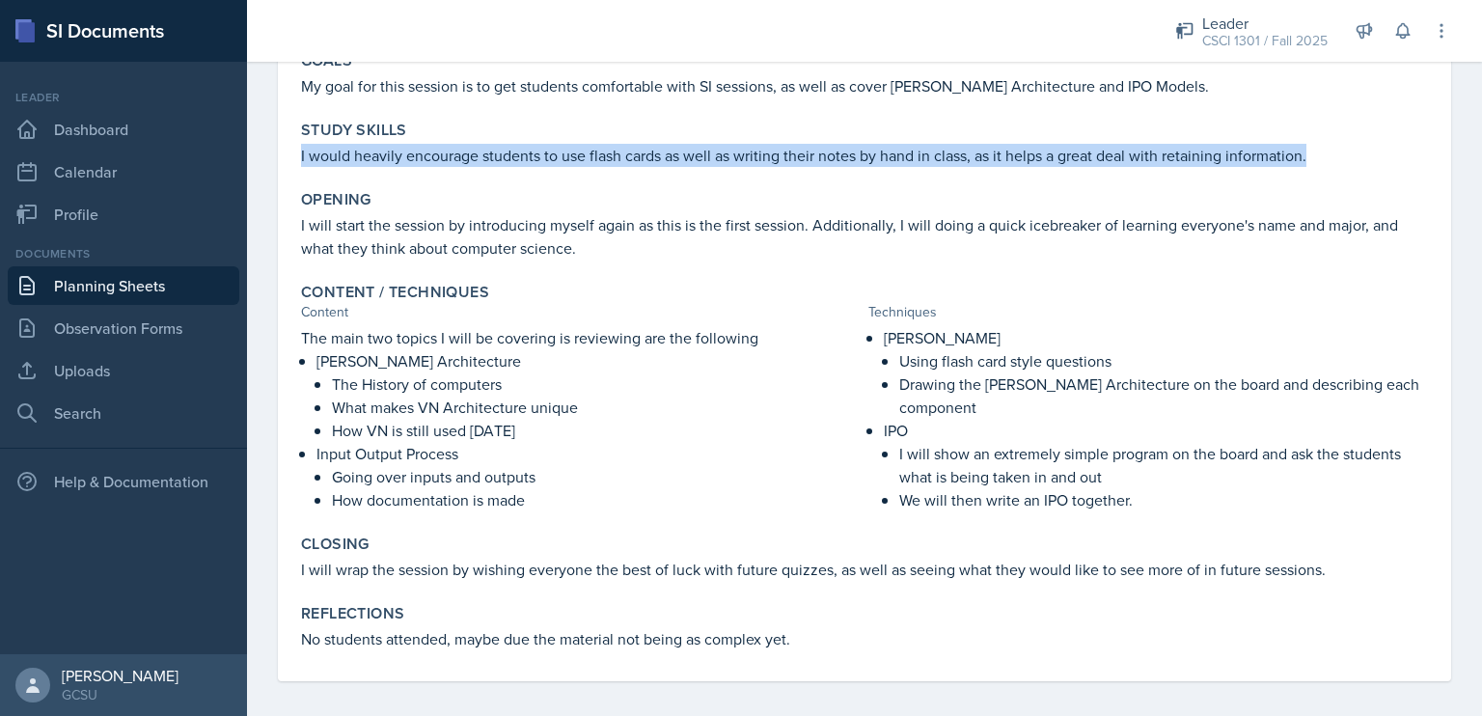
scroll to position [207, 0]
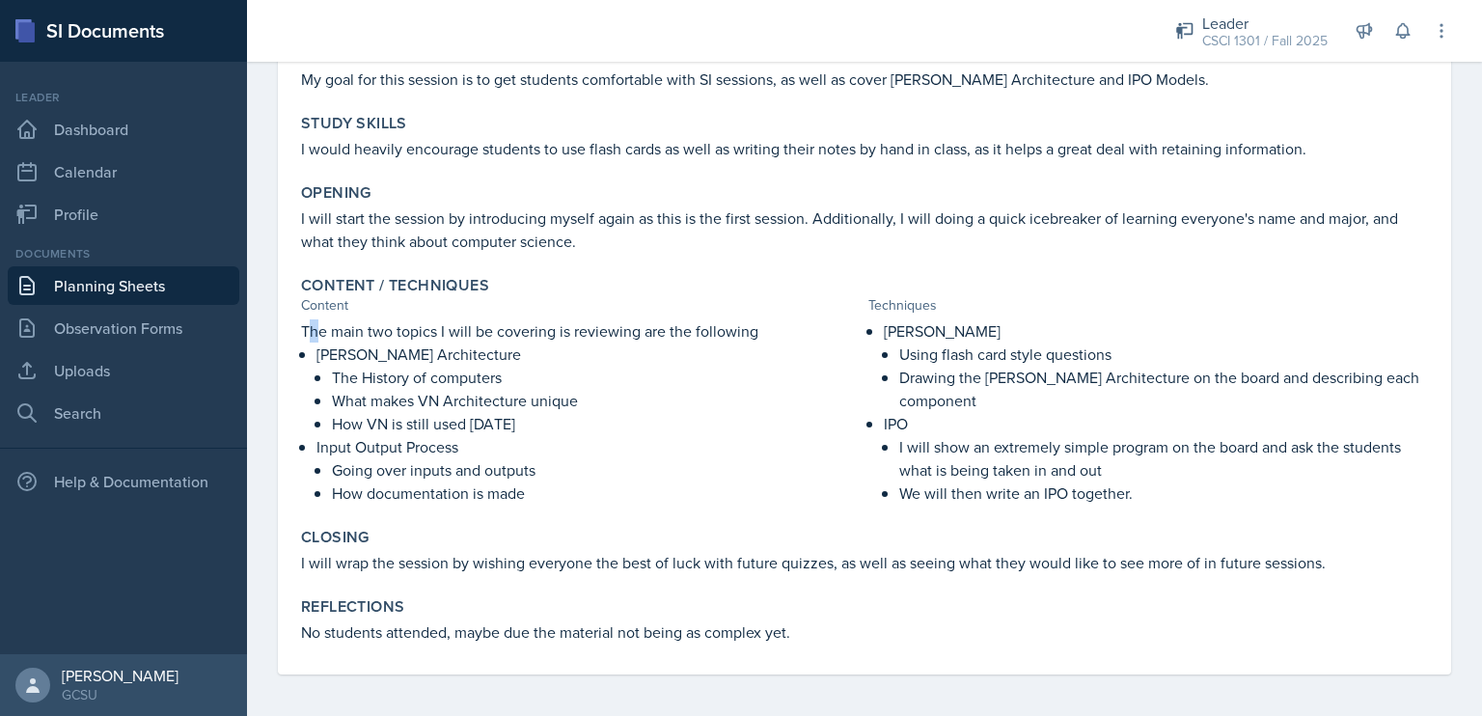
drag, startPoint x: 305, startPoint y: 331, endPoint x: 317, endPoint y: 335, distance: 13.1
click at [317, 335] on p "The main two topics I will be covering is reviewing are the following" at bounding box center [581, 330] width 560 height 23
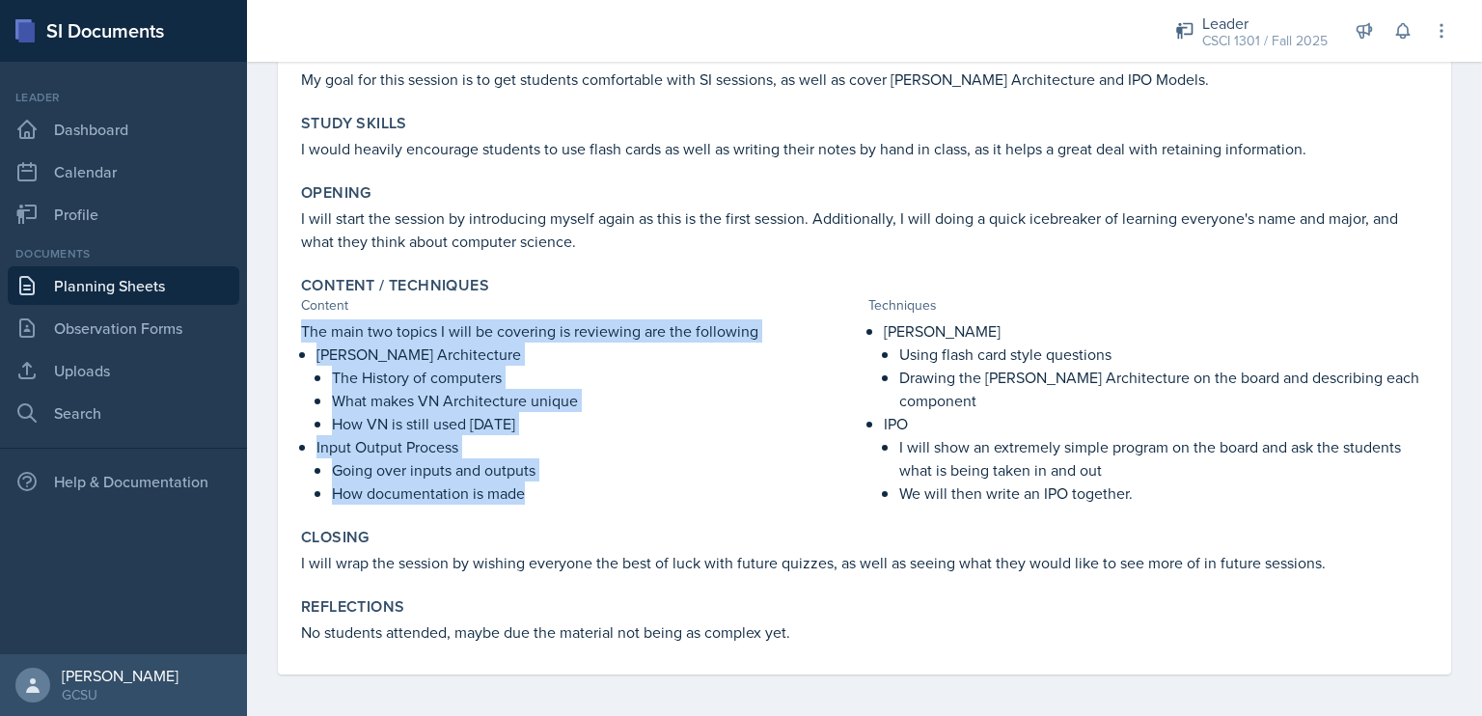
drag, startPoint x: 300, startPoint y: 330, endPoint x: 674, endPoint y: 492, distance: 408.0
click at [674, 492] on div "Content / Techniques Content Techniques The main two topics I will be covering …" at bounding box center [864, 390] width 1142 height 244
copy div "The main two topics I will be covering is reviewing are the following Von Neuma…"
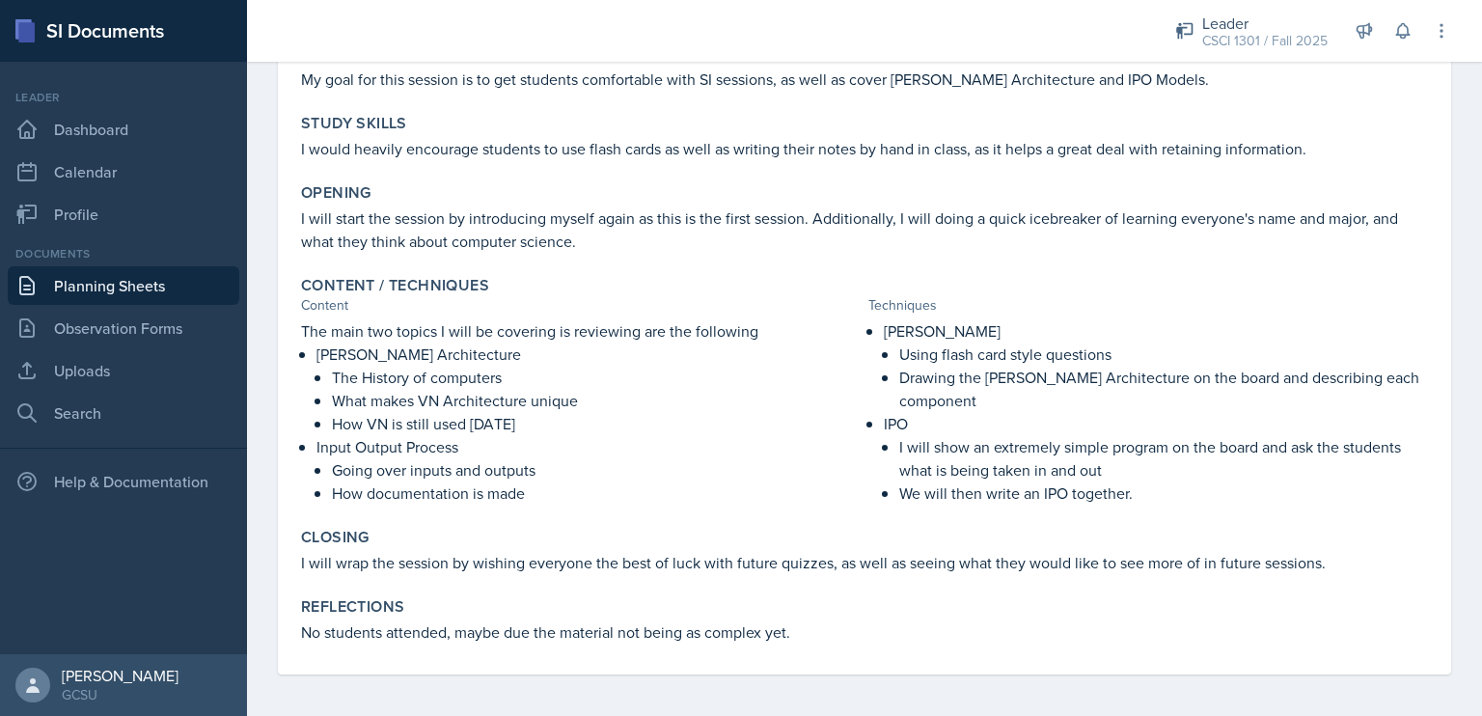
click at [868, 421] on div "Von Neumann Using flash card style questions Drawing the Von Neumann Architectu…" at bounding box center [1148, 411] width 560 height 185
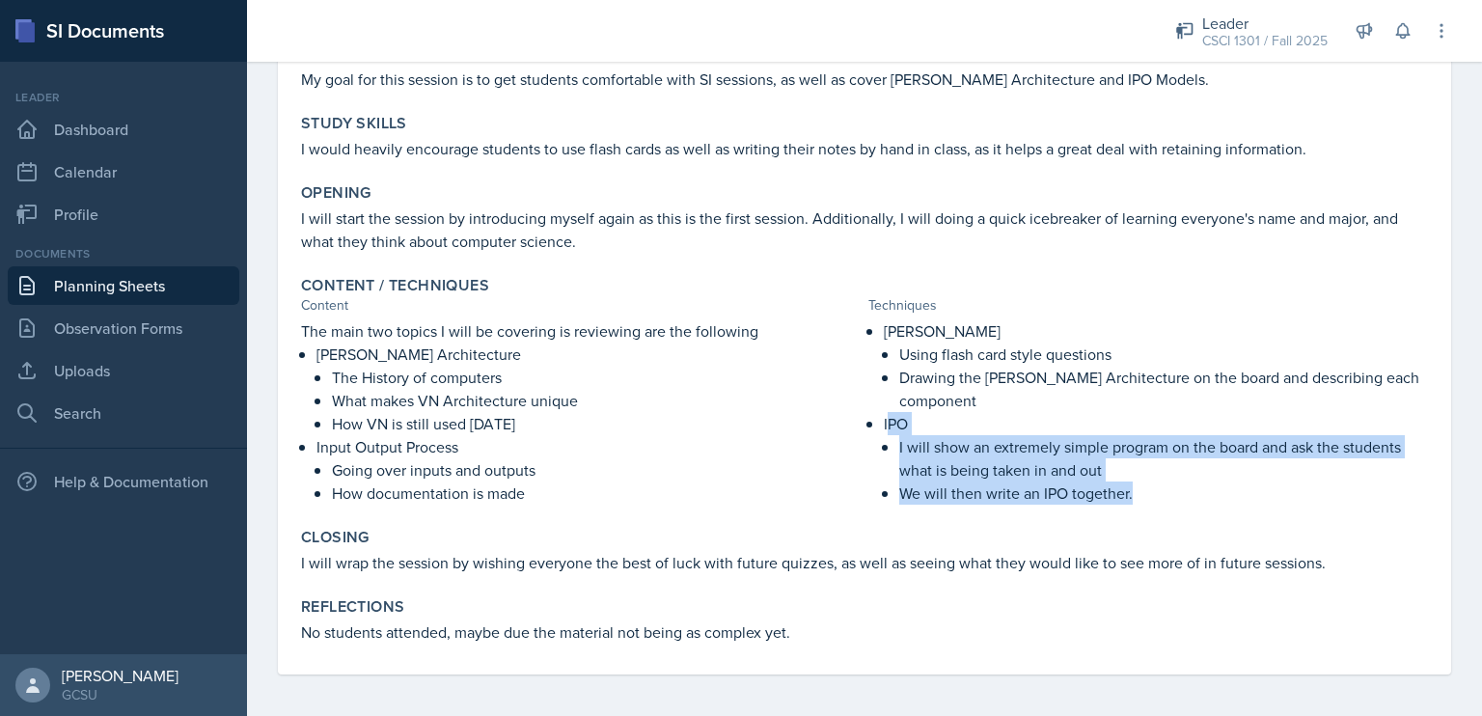
drag, startPoint x: 878, startPoint y: 422, endPoint x: 1131, endPoint y: 505, distance: 266.1
click at [1131, 505] on div "Content / Techniques Content Techniques The main two topics I will be covering …" at bounding box center [864, 390] width 1142 height 244
drag, startPoint x: 1124, startPoint y: 493, endPoint x: 870, endPoint y: 423, distance: 263.4
click at [870, 423] on div "Von Neumann Using flash card style questions Drawing the Von Neumann Architectu…" at bounding box center [1148, 411] width 560 height 185
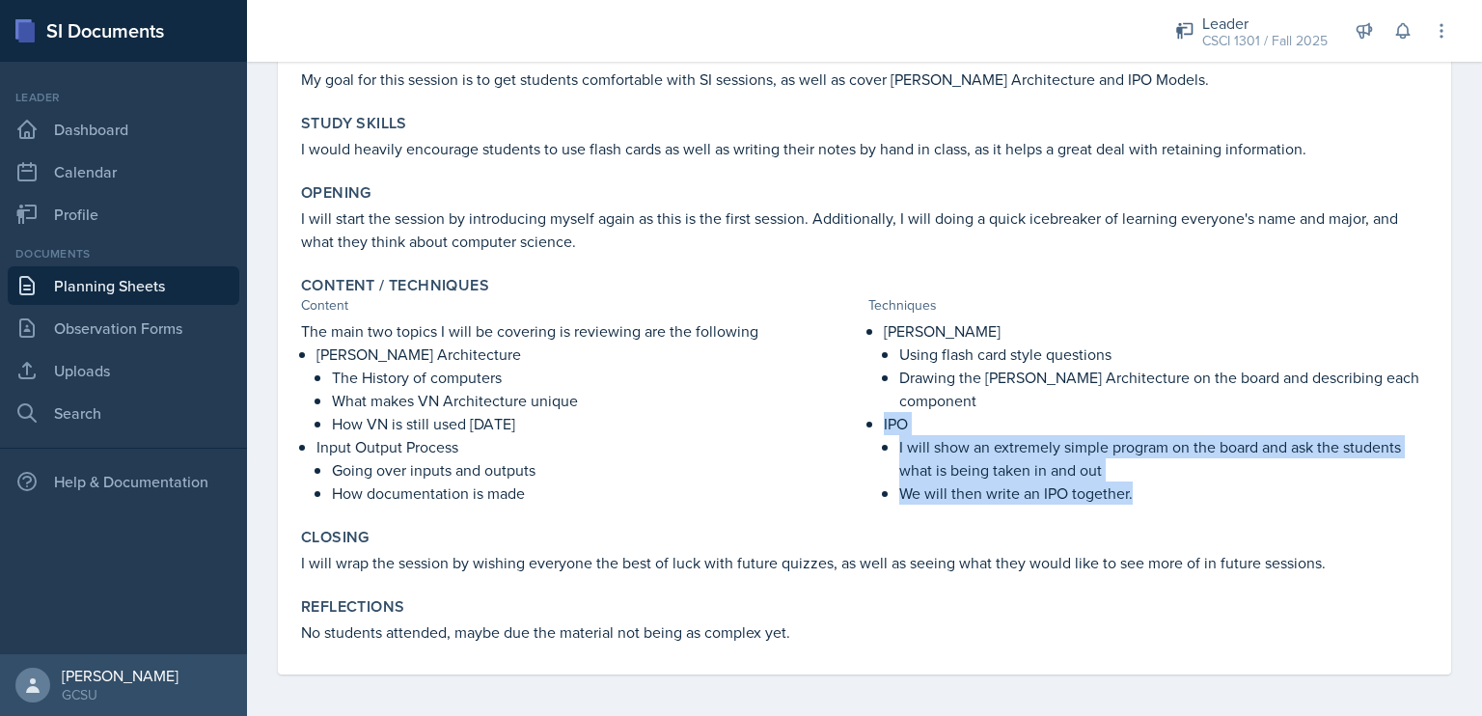
copy li "IPO I will show an extremely simple program on the board and ask the students w…"
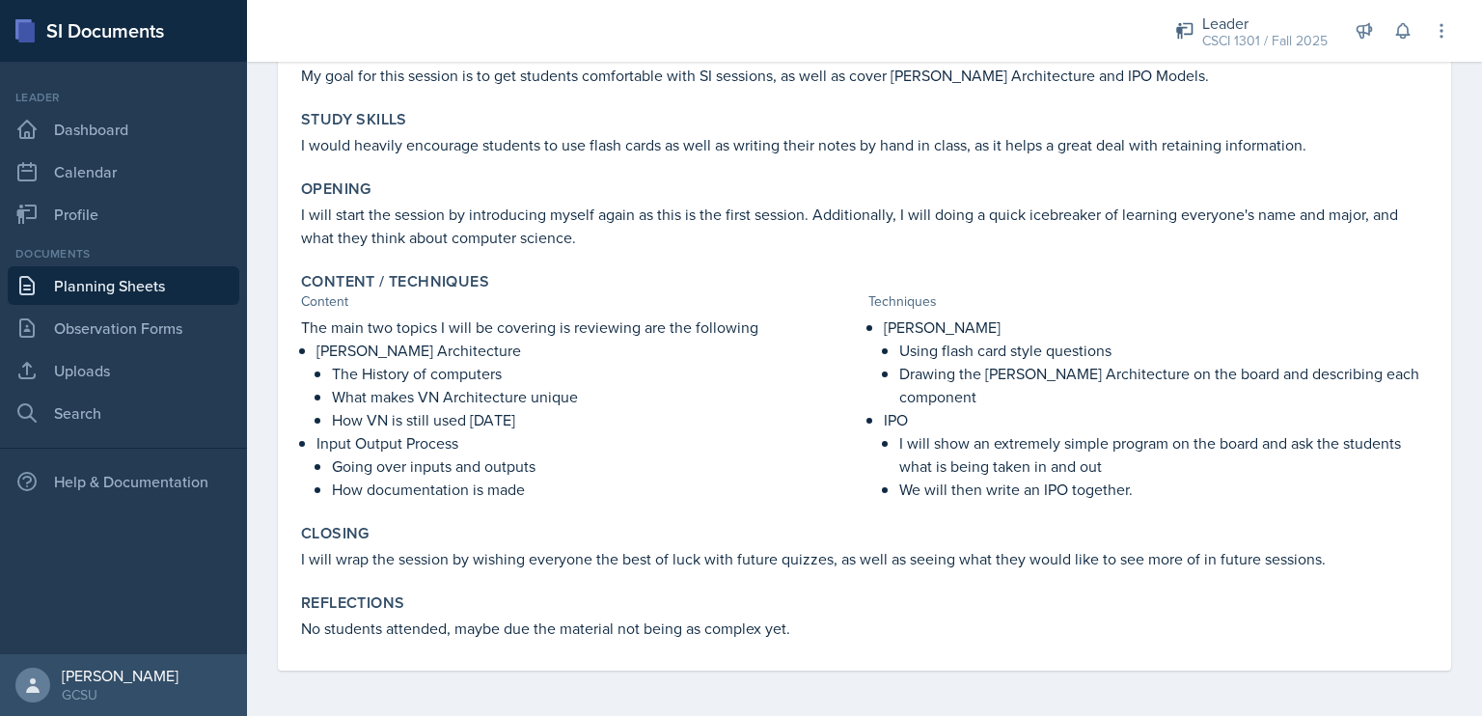
click at [420, 544] on div "Closing I will wrap the session by wishing everyone the best of luck with futur…" at bounding box center [864, 547] width 1142 height 62
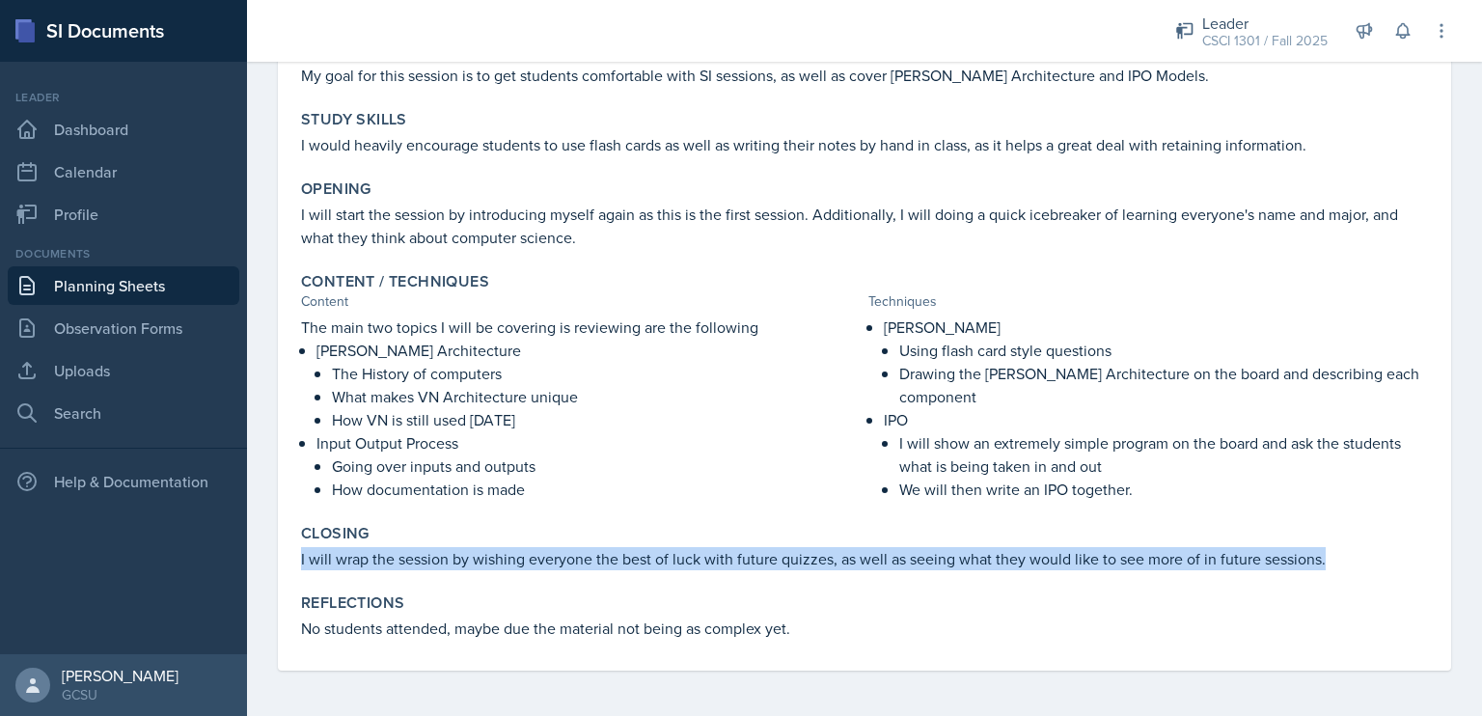
drag, startPoint x: 294, startPoint y: 557, endPoint x: 1335, endPoint y: 561, distance: 1041.1
click at [1335, 561] on div "Closing I will wrap the session by wishing everyone the best of luck with futur…" at bounding box center [864, 547] width 1142 height 62
copy p "I will wrap the session by wishing everyone the best of luck with future quizze…"
